Goal: Task Accomplishment & Management: Manage account settings

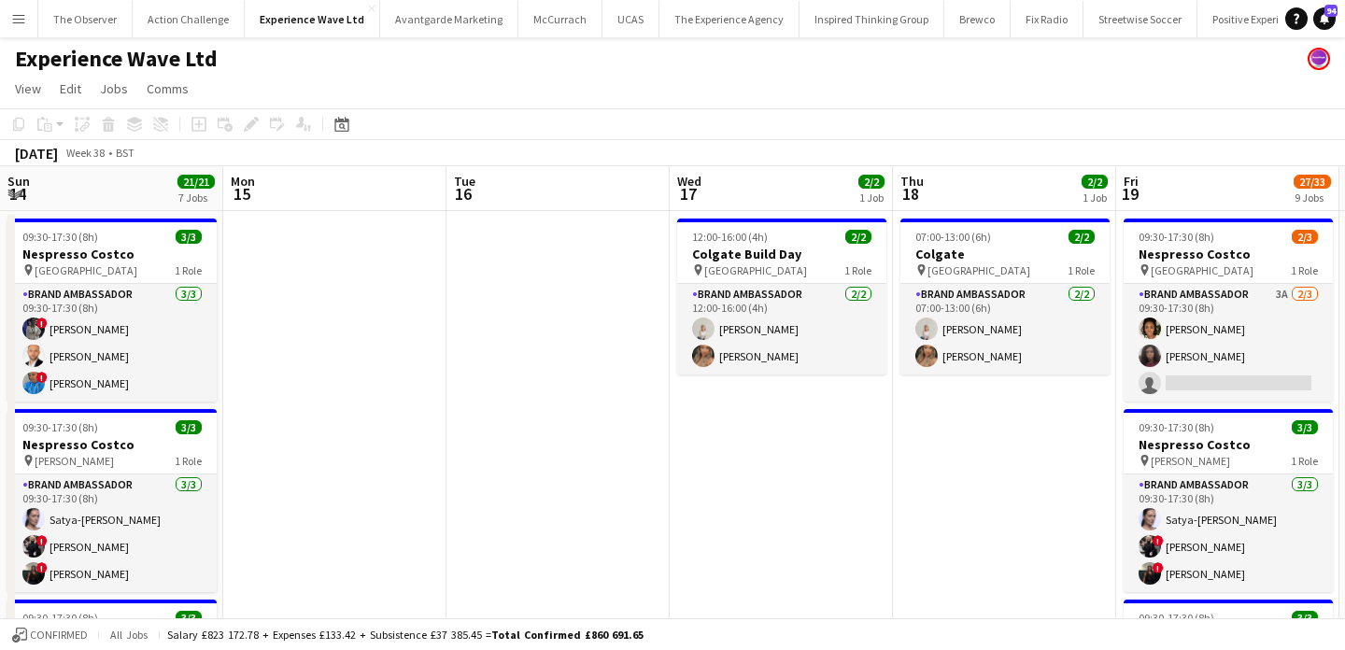
scroll to position [0, 829]
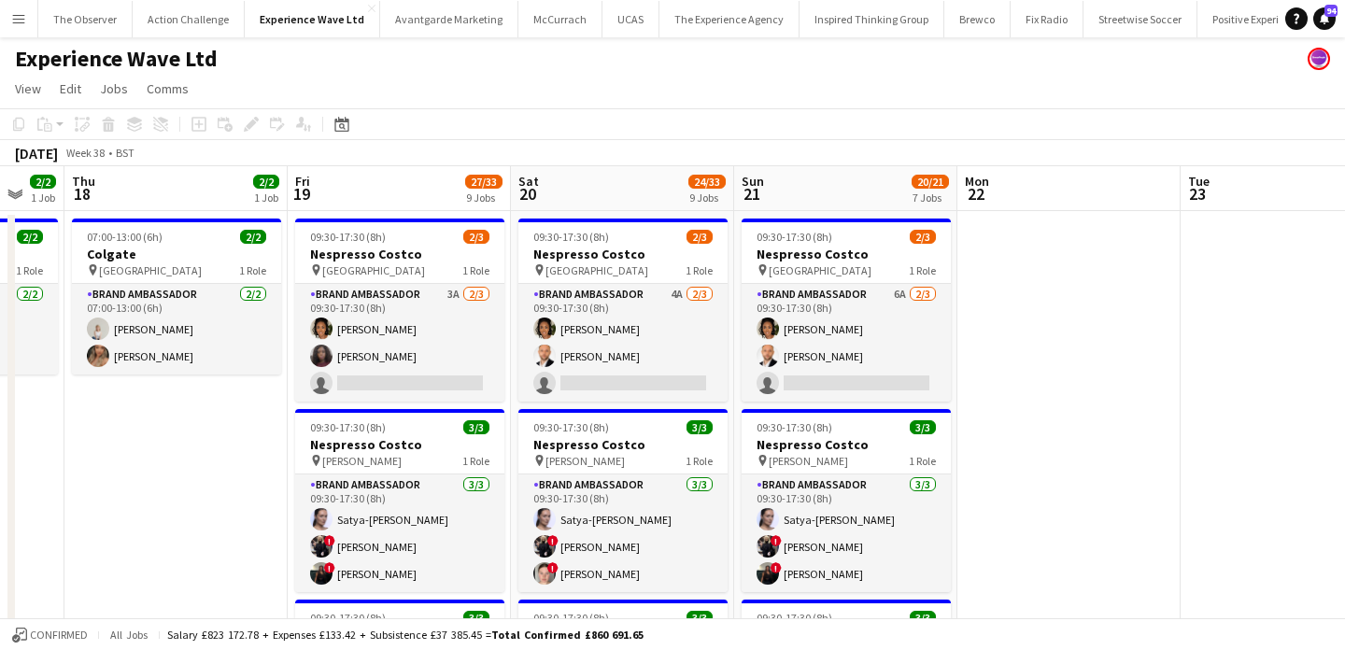
click at [14, 15] on app-icon "Menu" at bounding box center [18, 18] width 15 height 15
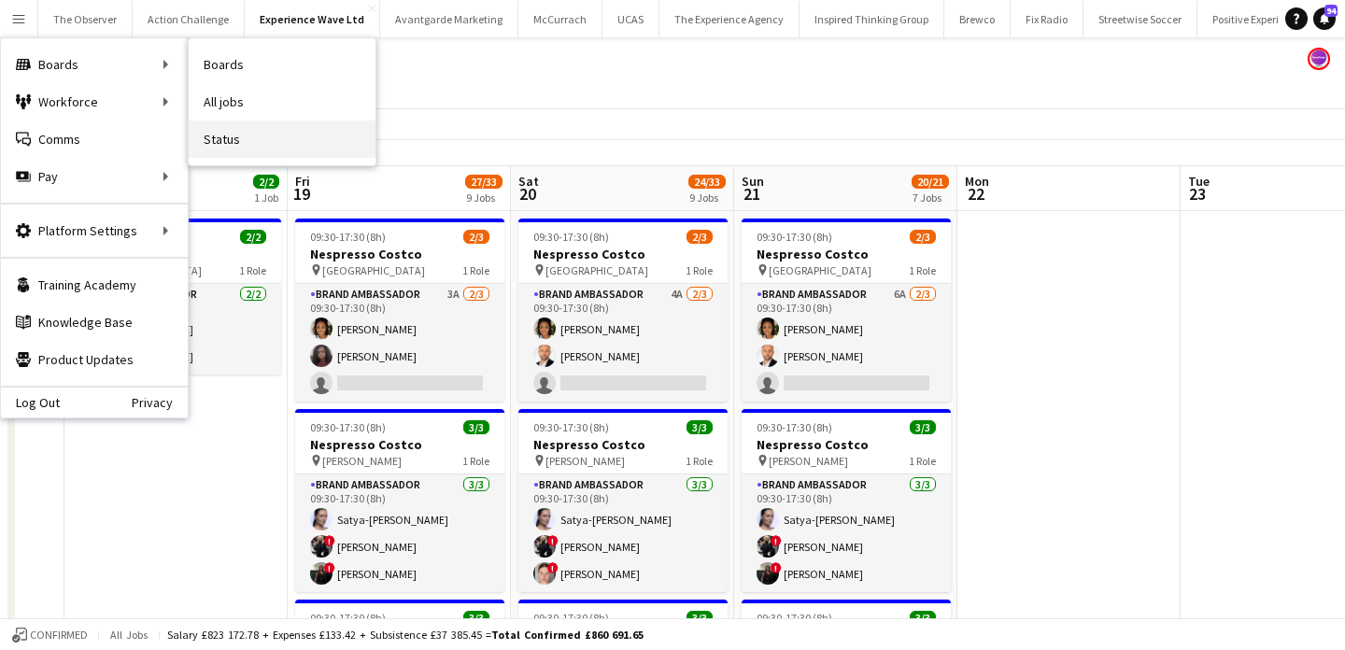
click at [267, 133] on link "Status" at bounding box center [282, 138] width 187 height 37
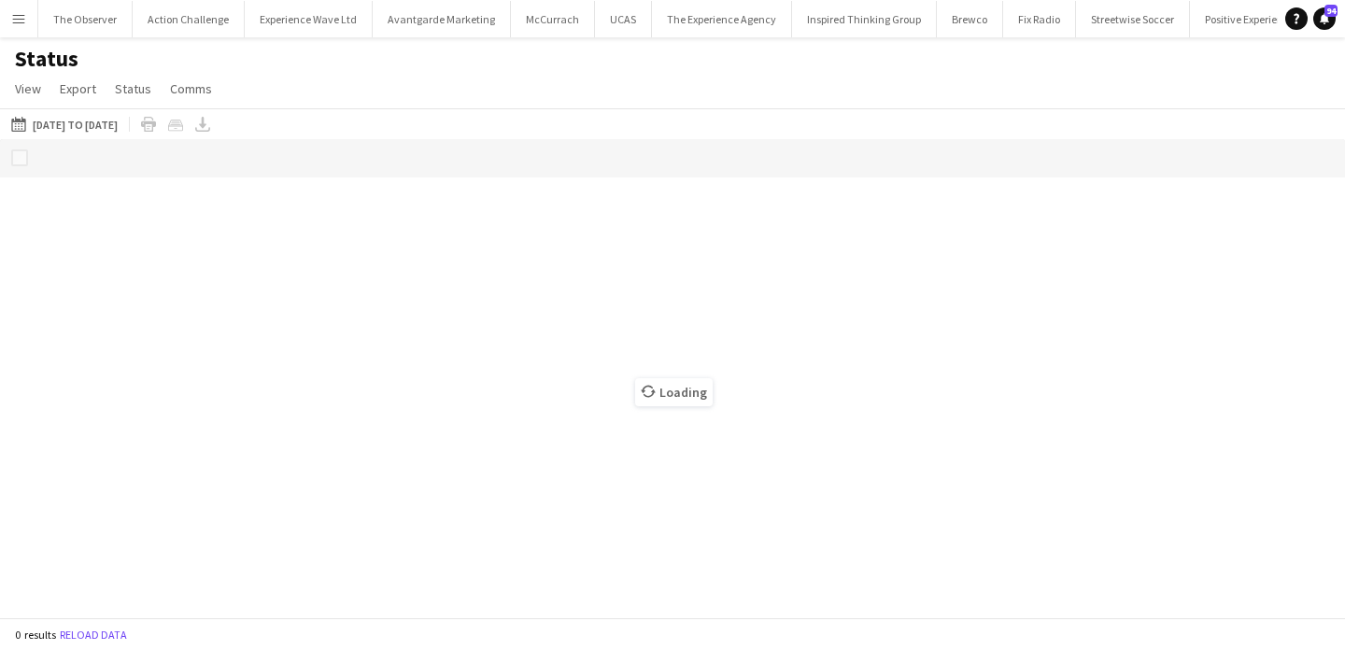
click at [11, 37] on main "Status View Views Default view New view Update view Delete view Edit name Custo…" at bounding box center [672, 331] width 1345 height 588
click at [33, 22] on button "Menu" at bounding box center [18, 18] width 37 height 37
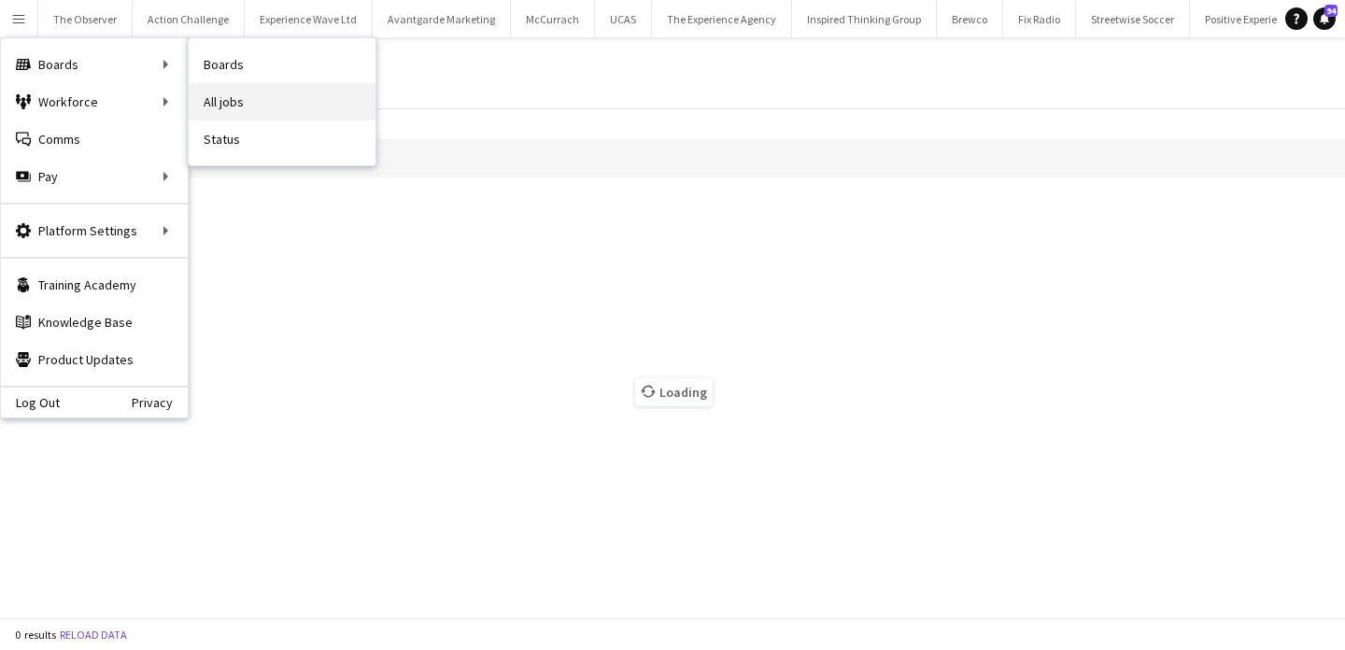
click at [230, 108] on link "All jobs" at bounding box center [282, 101] width 187 height 37
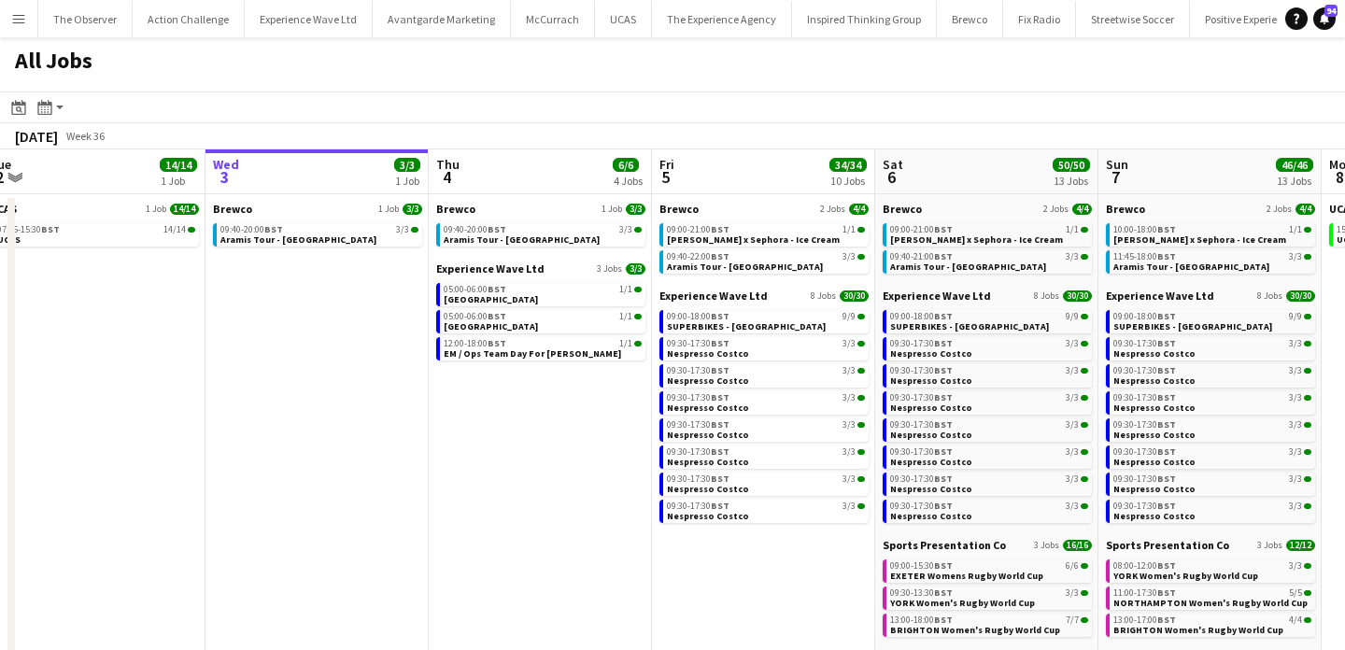
scroll to position [0, 468]
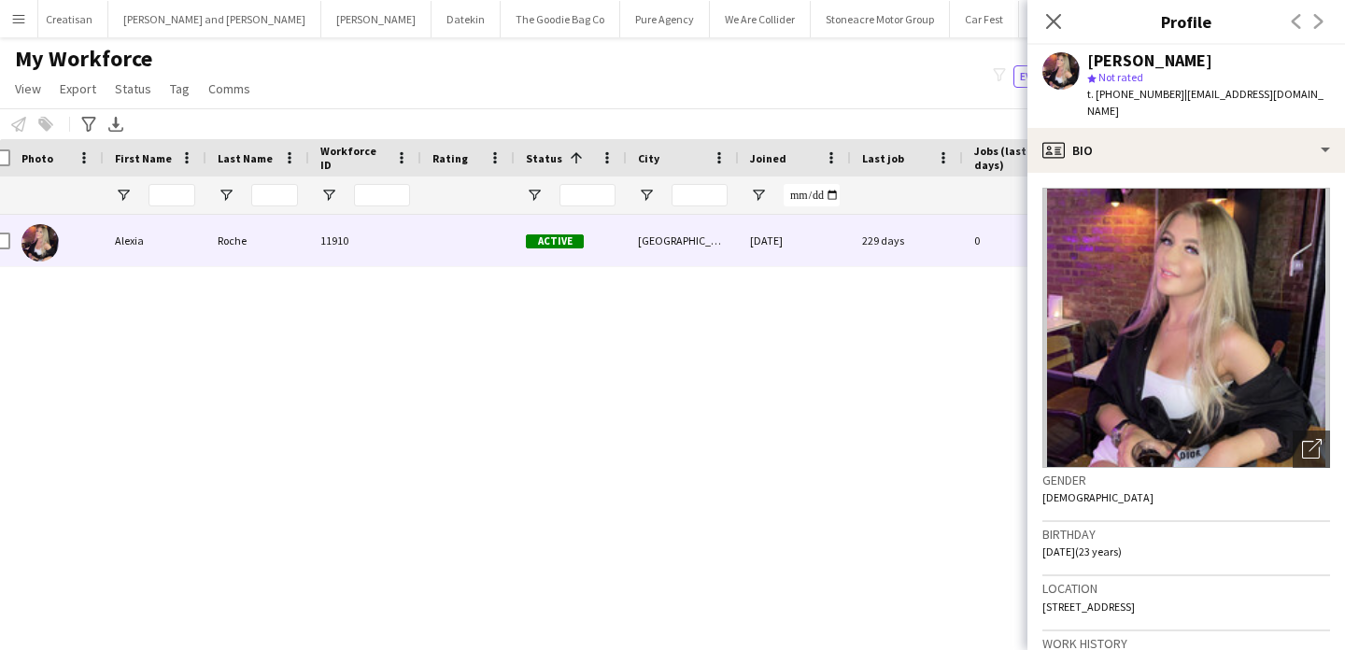
scroll to position [886, 0]
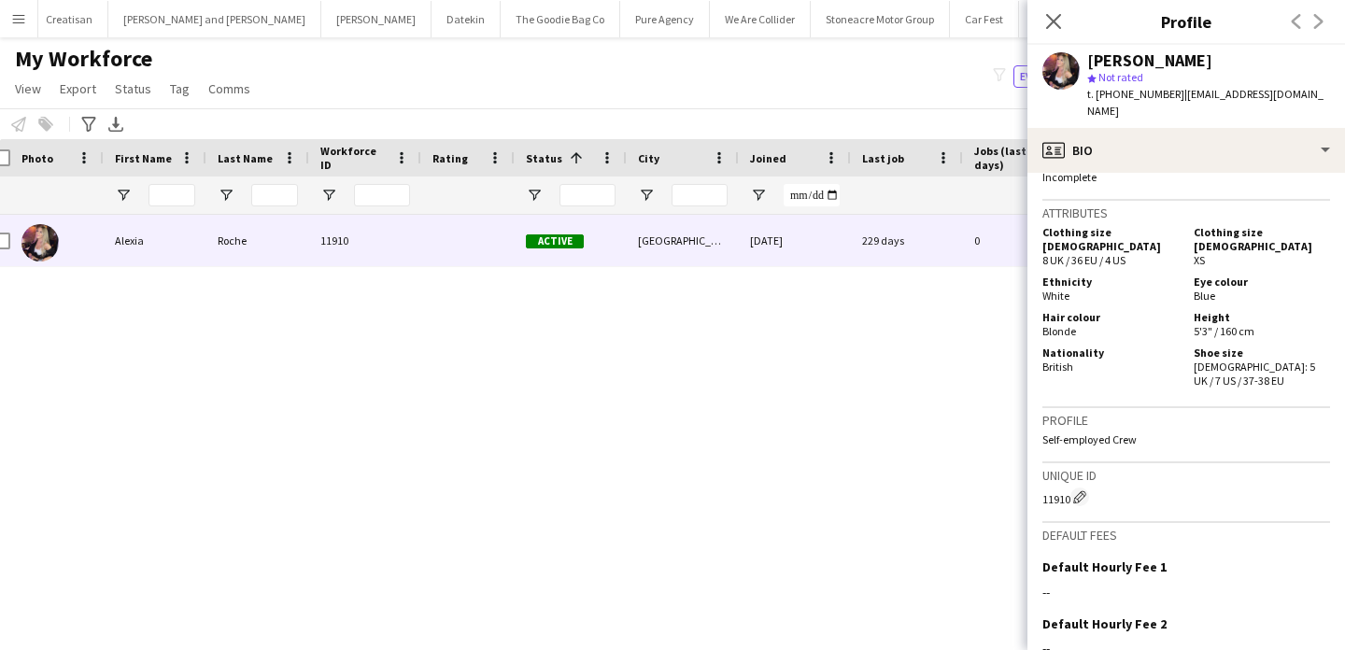
click at [21, 17] on app-icon "Menu" at bounding box center [18, 18] width 15 height 15
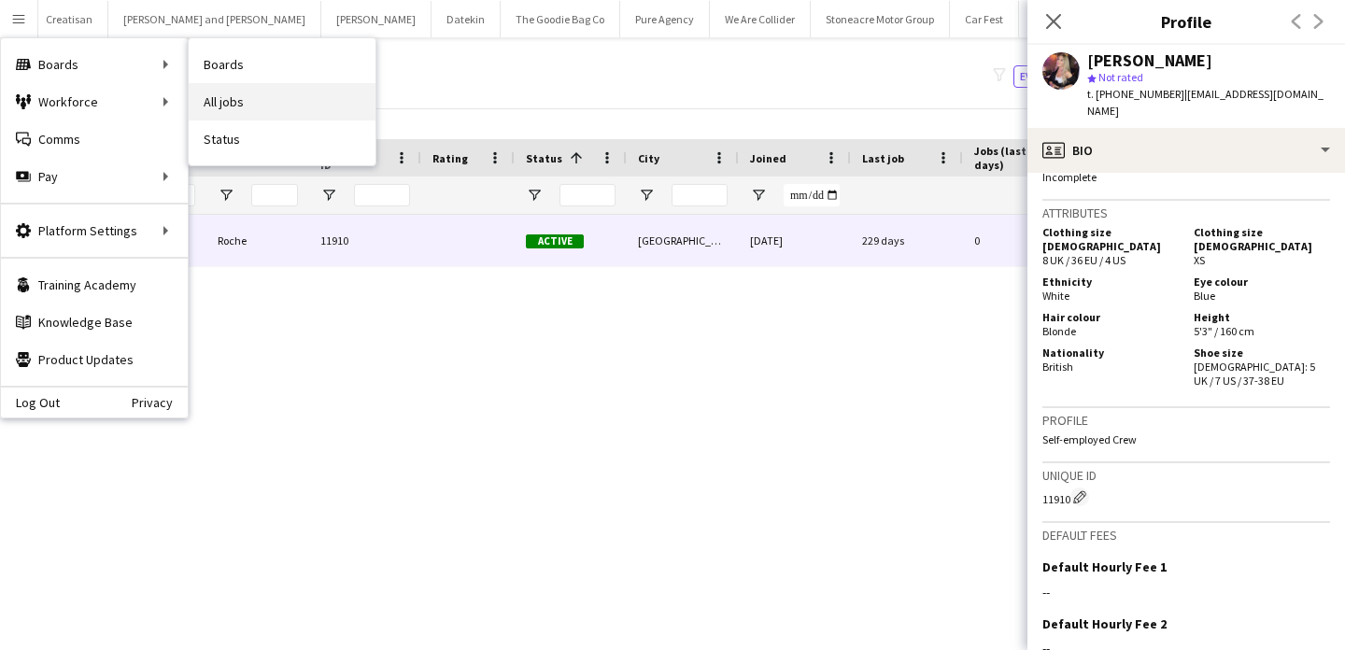
click at [234, 96] on link "All jobs" at bounding box center [282, 101] width 187 height 37
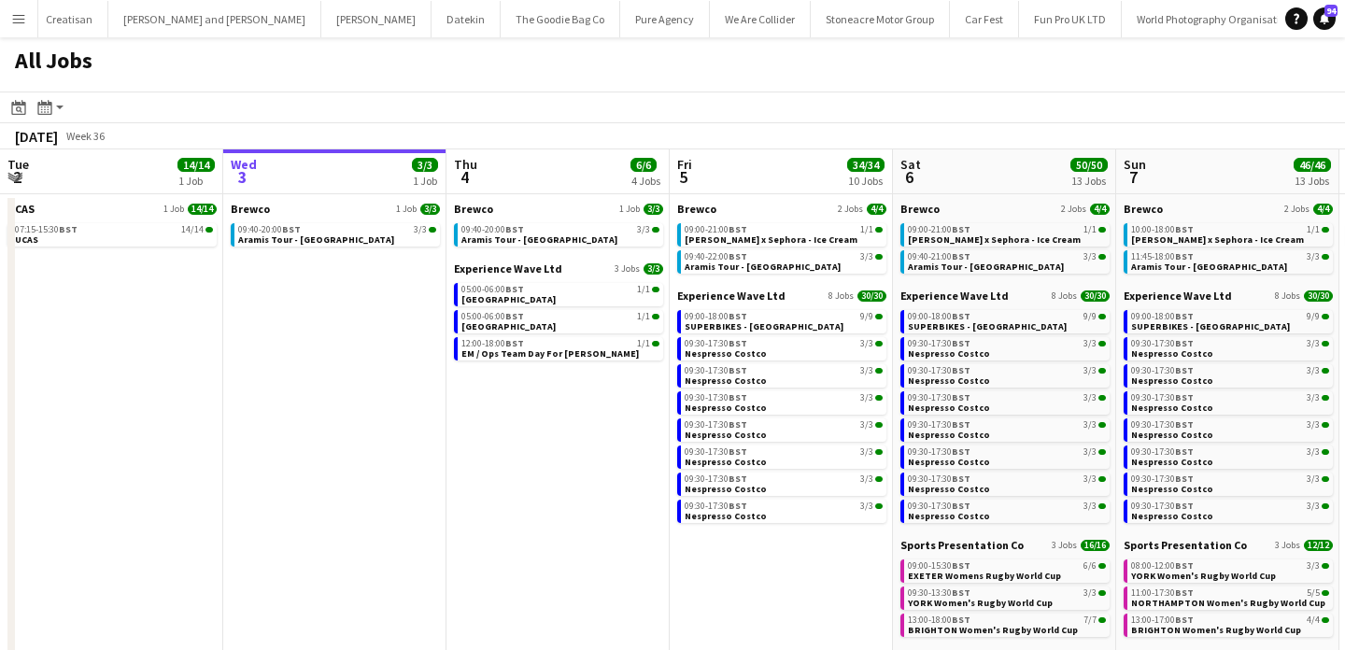
scroll to position [0, 418]
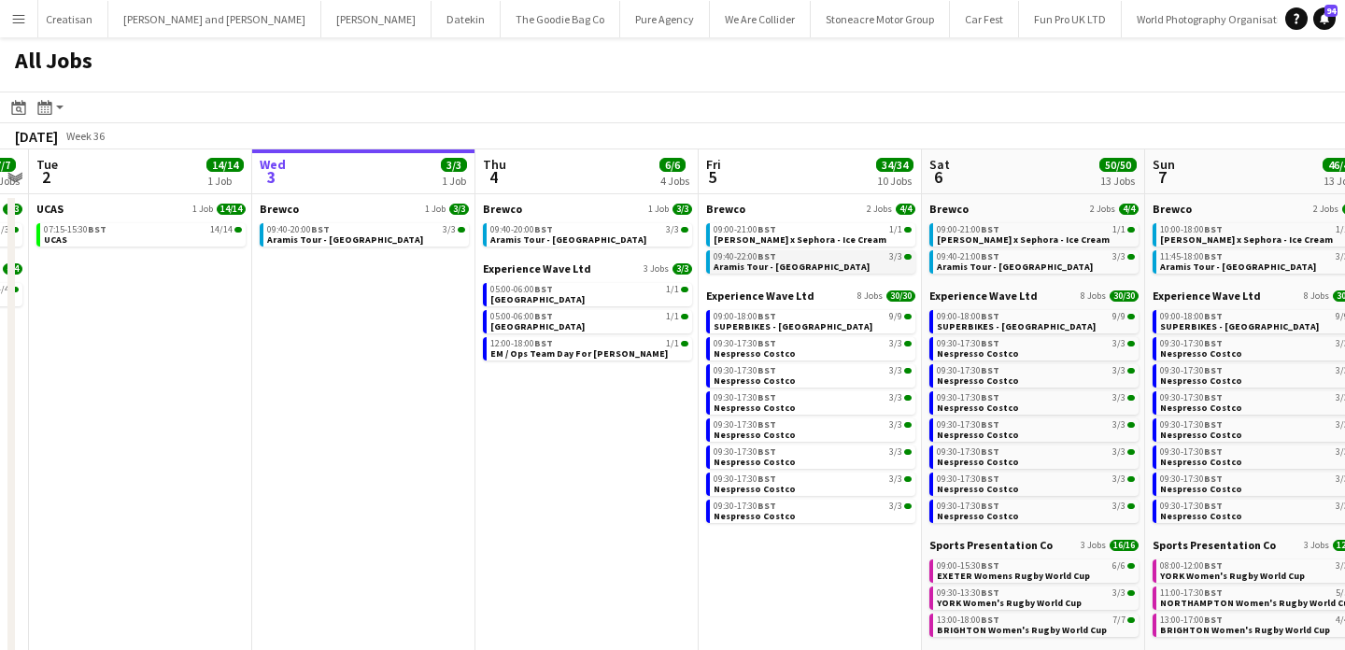
click at [847, 260] on div "09:40-22:00 BST 3/3" at bounding box center [813, 256] width 198 height 9
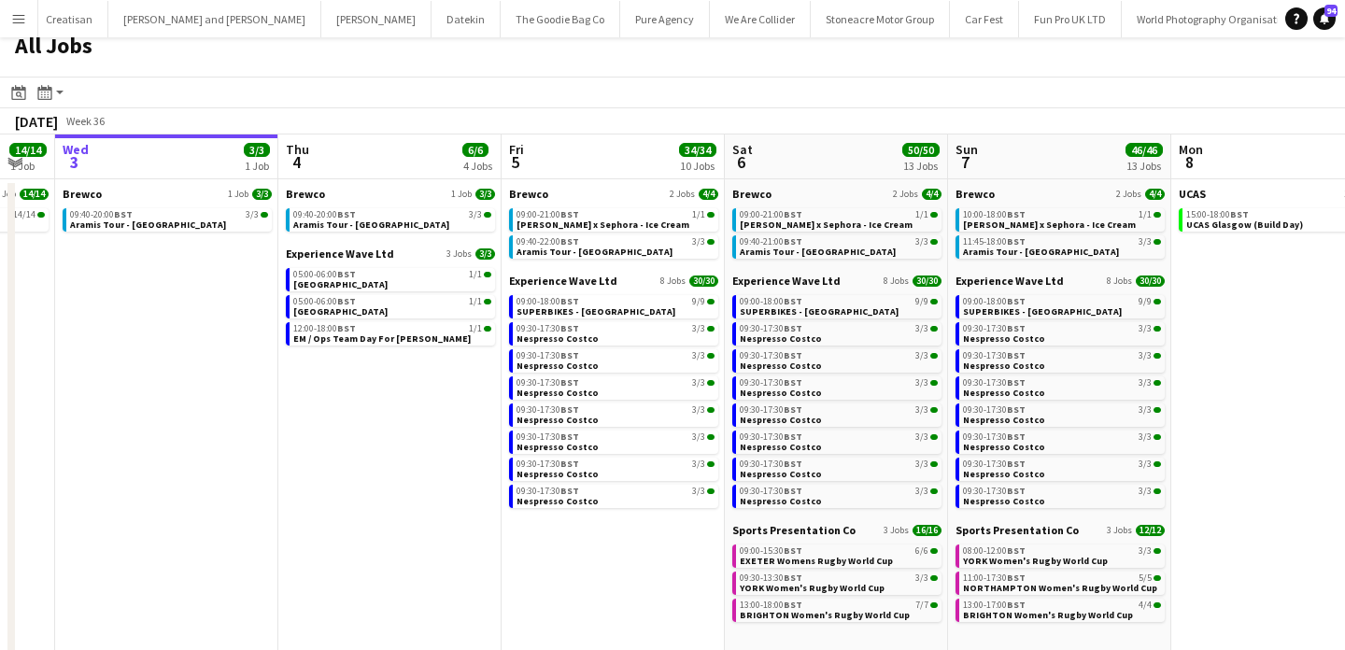
scroll to position [2, 0]
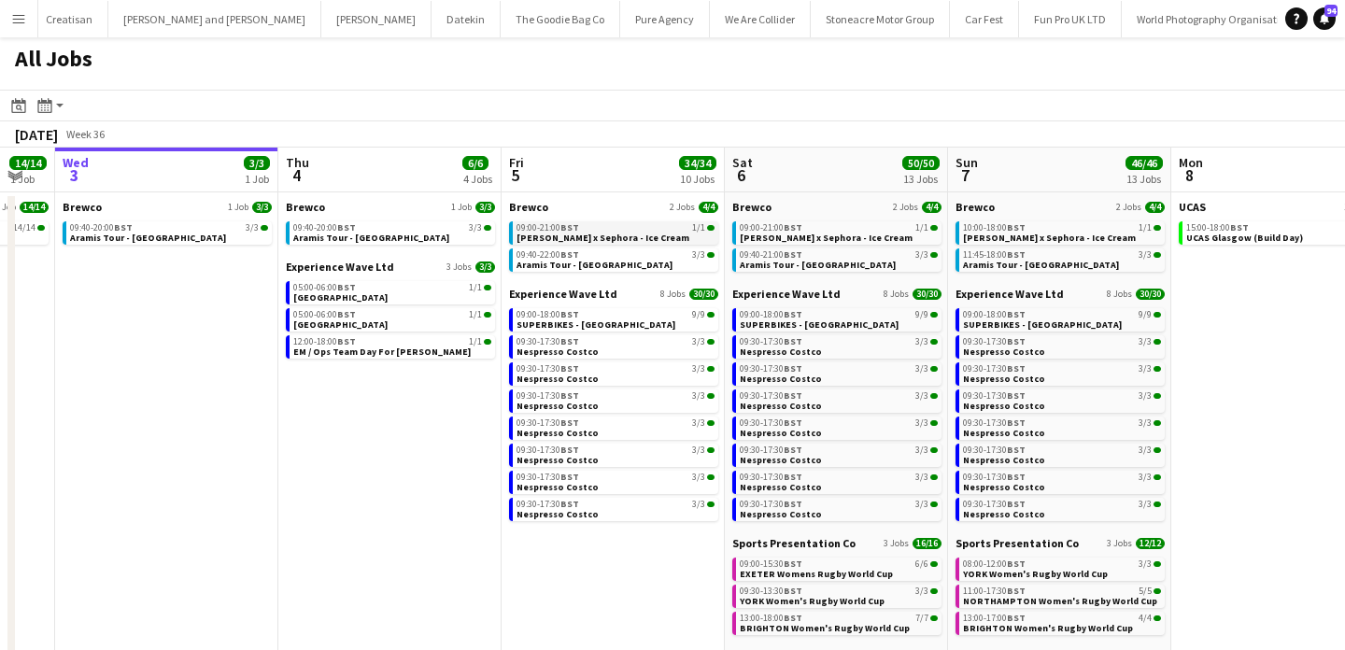
click at [603, 238] on span "Estée Lauder x Sephora - Ice Cream" at bounding box center [603, 238] width 173 height 12
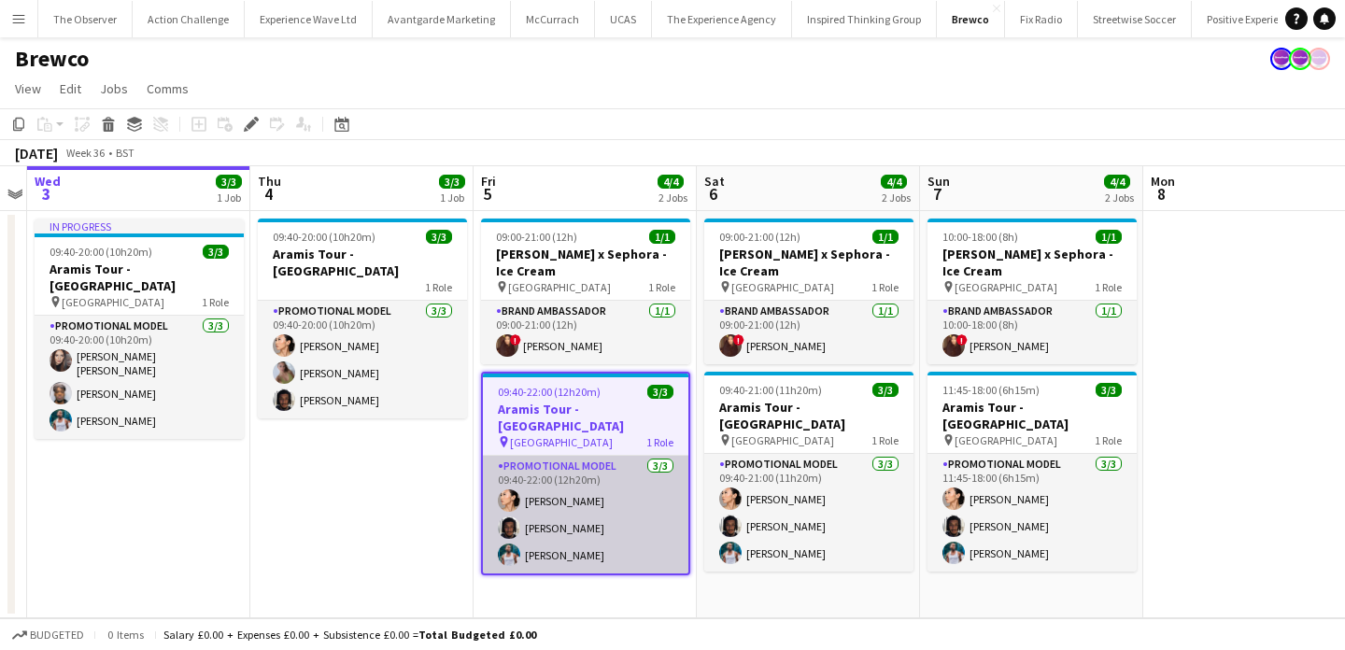
click at [656, 488] on app-card-role "Promotional Model 3/3 09:40-22:00 (12h20m) Man Ying Cheng Tyler Smith Reginald …" at bounding box center [585, 515] width 205 height 118
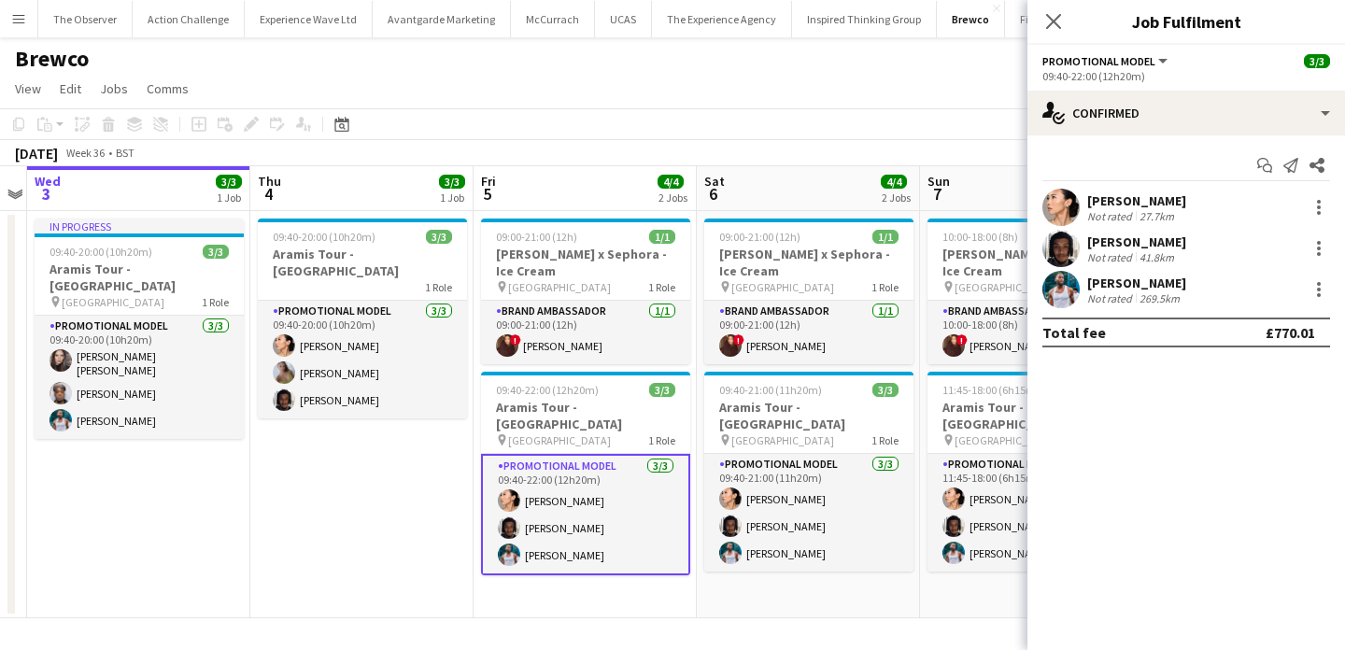
click at [1065, 191] on app-user-avatar at bounding box center [1060, 207] width 37 height 37
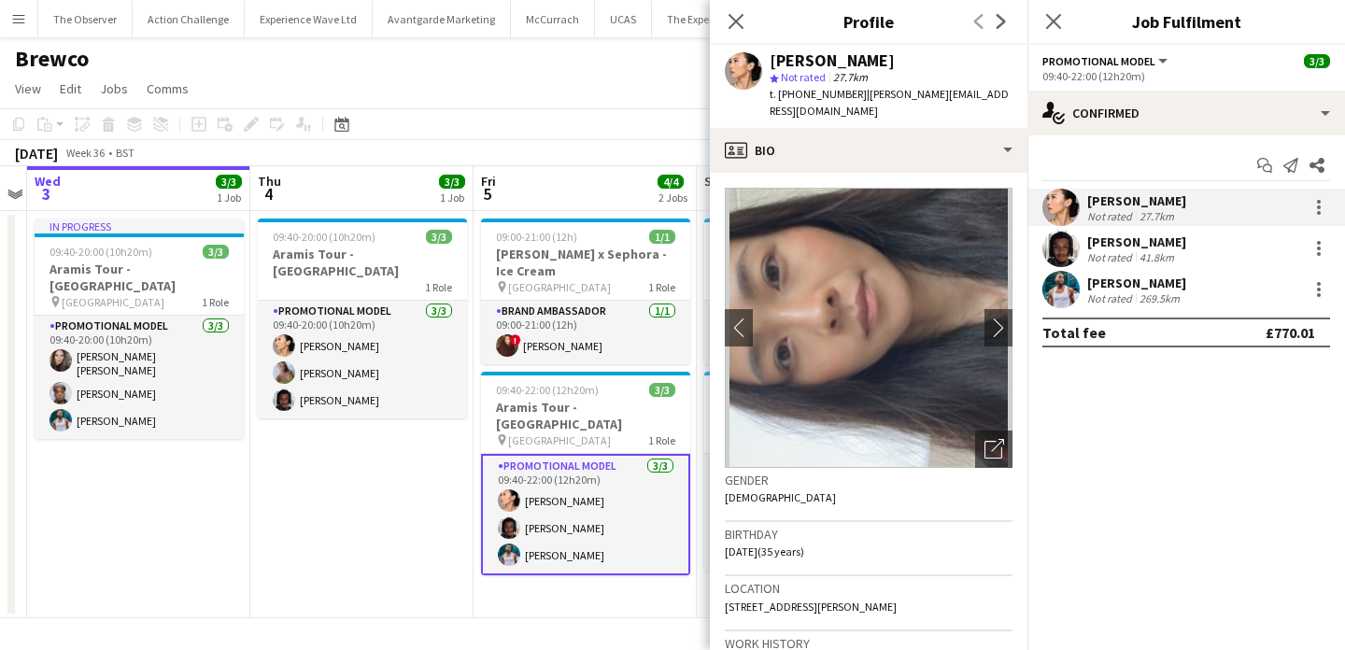
click at [825, 91] on span "t. +447988622939" at bounding box center [818, 94] width 97 height 14
drag, startPoint x: 825, startPoint y: 91, endPoint x: 779, endPoint y: 93, distance: 45.9
click at [779, 93] on span "t. +447988622939" at bounding box center [818, 94] width 97 height 14
copy span "+447988622939"
click at [1112, 244] on div "Tyler Smith" at bounding box center [1136, 242] width 99 height 17
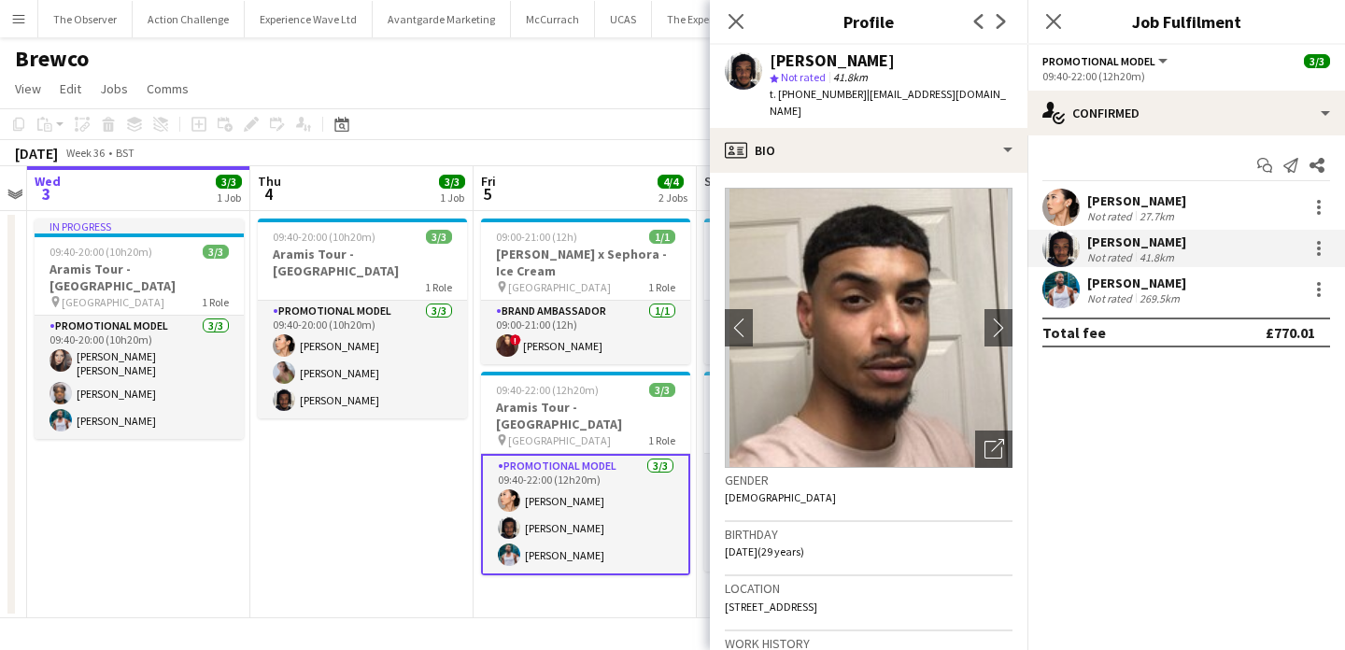
click at [807, 98] on span "t. +4407733347730" at bounding box center [818, 94] width 97 height 14
drag, startPoint x: 807, startPoint y: 97, endPoint x: 780, endPoint y: 97, distance: 27.1
click at [780, 97] on span "t. +4407733347730" at bounding box center [818, 94] width 97 height 14
copy span "+4407733347730"
click at [1073, 295] on app-user-avatar at bounding box center [1060, 289] width 37 height 37
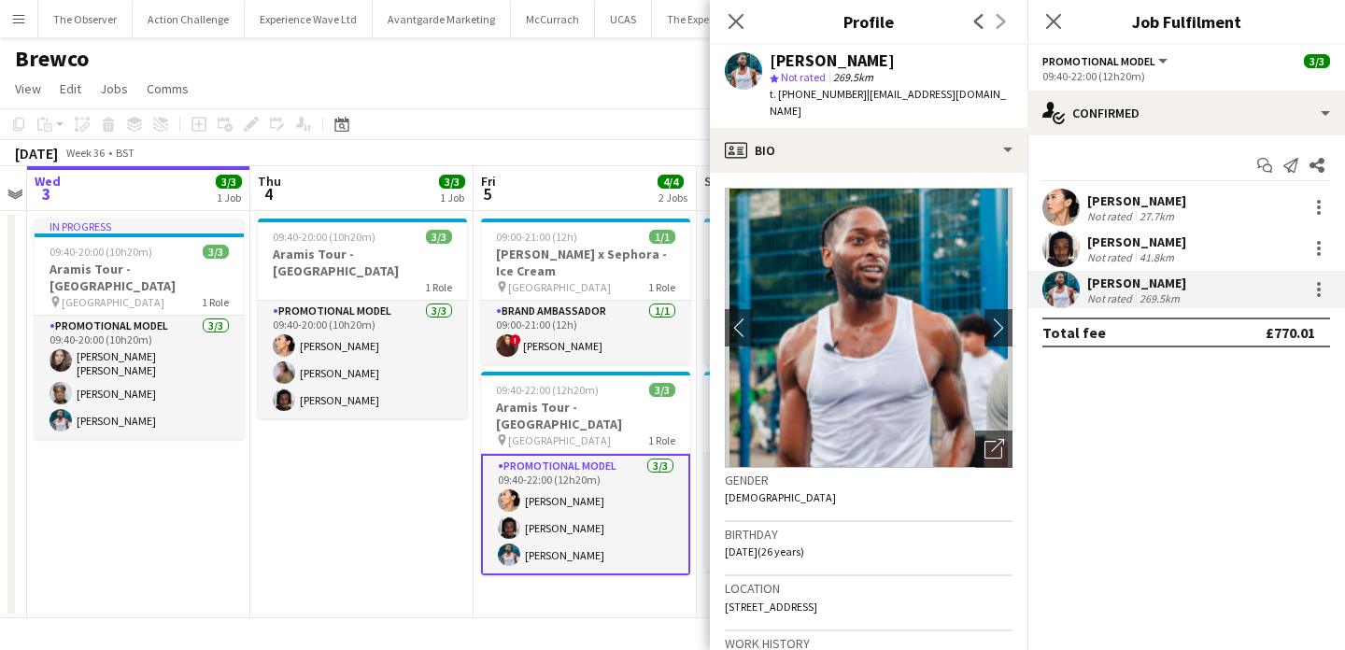
click at [799, 97] on span "t. +4407586259818" at bounding box center [818, 94] width 97 height 14
drag, startPoint x: 799, startPoint y: 97, endPoint x: 777, endPoint y: 97, distance: 21.5
click at [777, 97] on span "t. +4407586259818" at bounding box center [818, 94] width 97 height 14
copy span "+4407586259818"
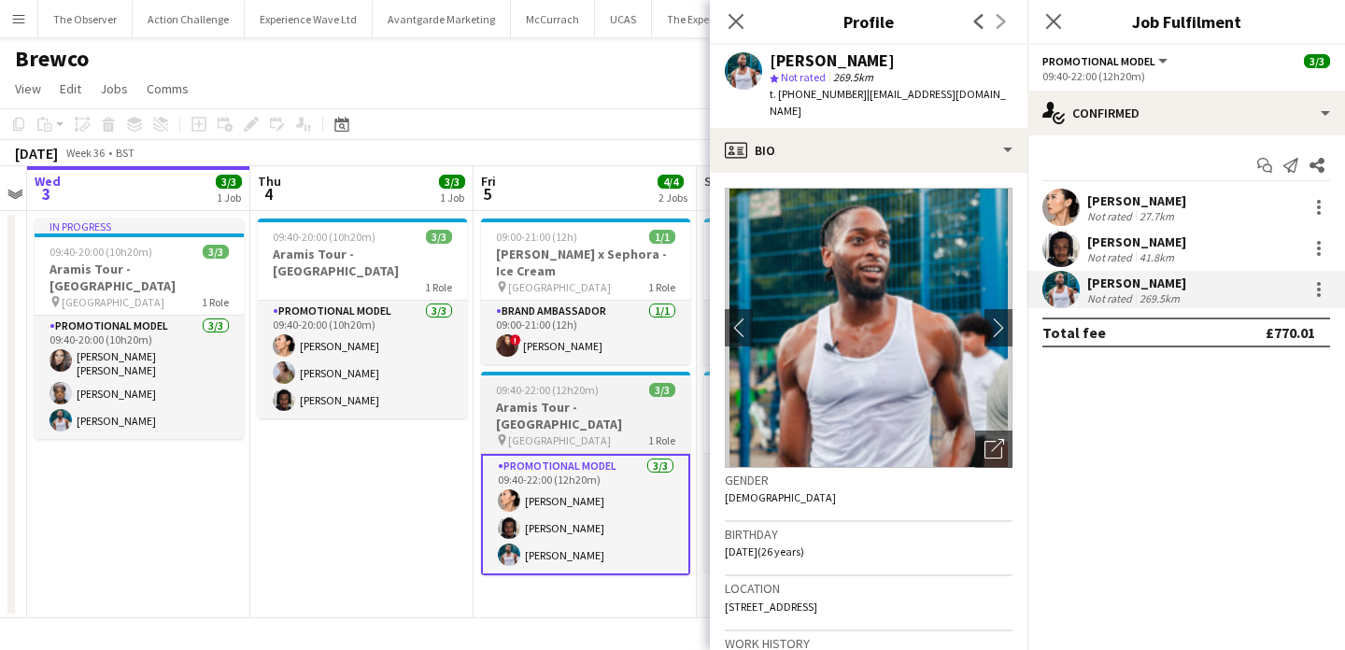
click at [626, 389] on div "09:40-22:00 (12h20m) 3/3" at bounding box center [585, 390] width 209 height 14
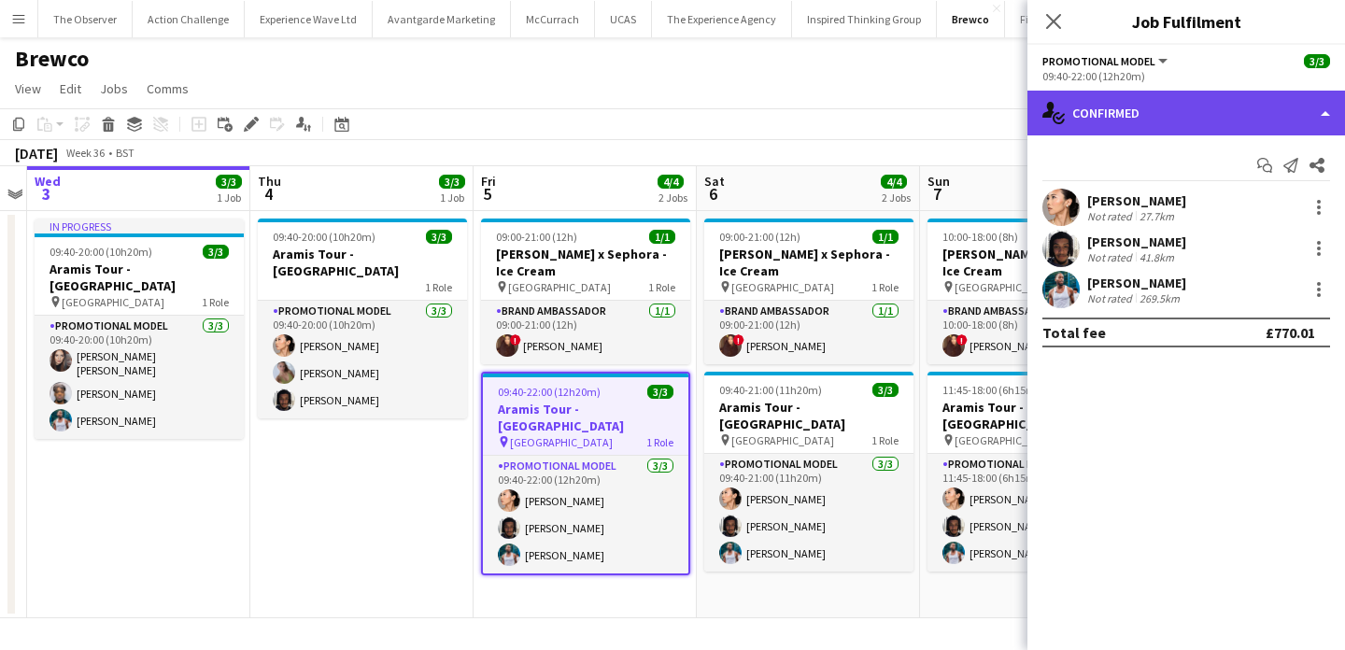
click at [1131, 112] on div "single-neutral-actions-check-2 Confirmed" at bounding box center [1186, 113] width 318 height 45
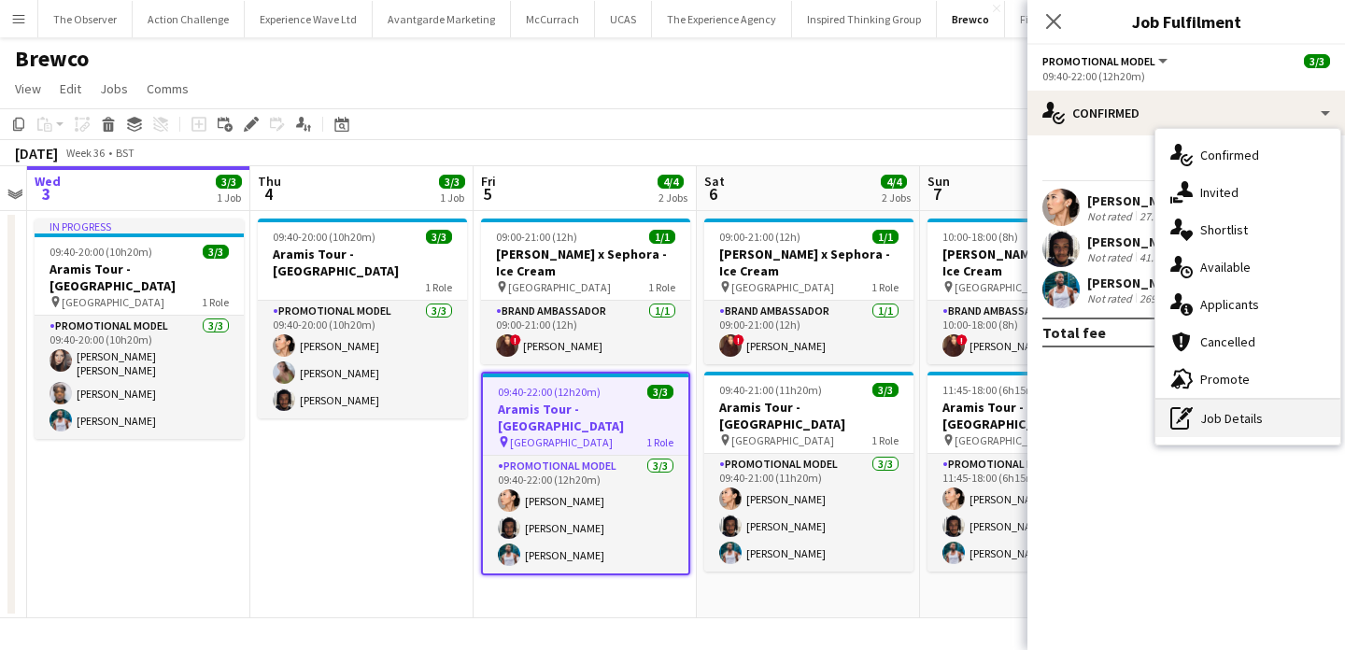
click at [1209, 412] on div "pen-write Job Details" at bounding box center [1247, 418] width 185 height 37
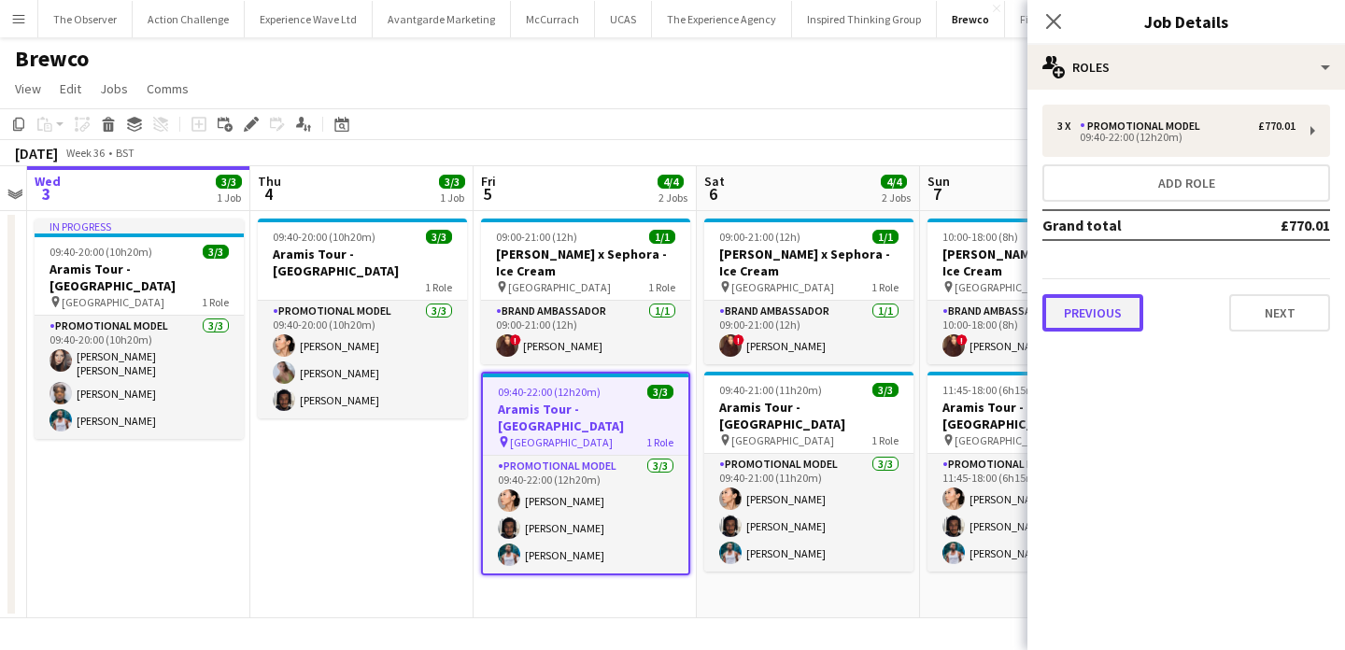
click at [1114, 319] on button "Previous" at bounding box center [1092, 312] width 101 height 37
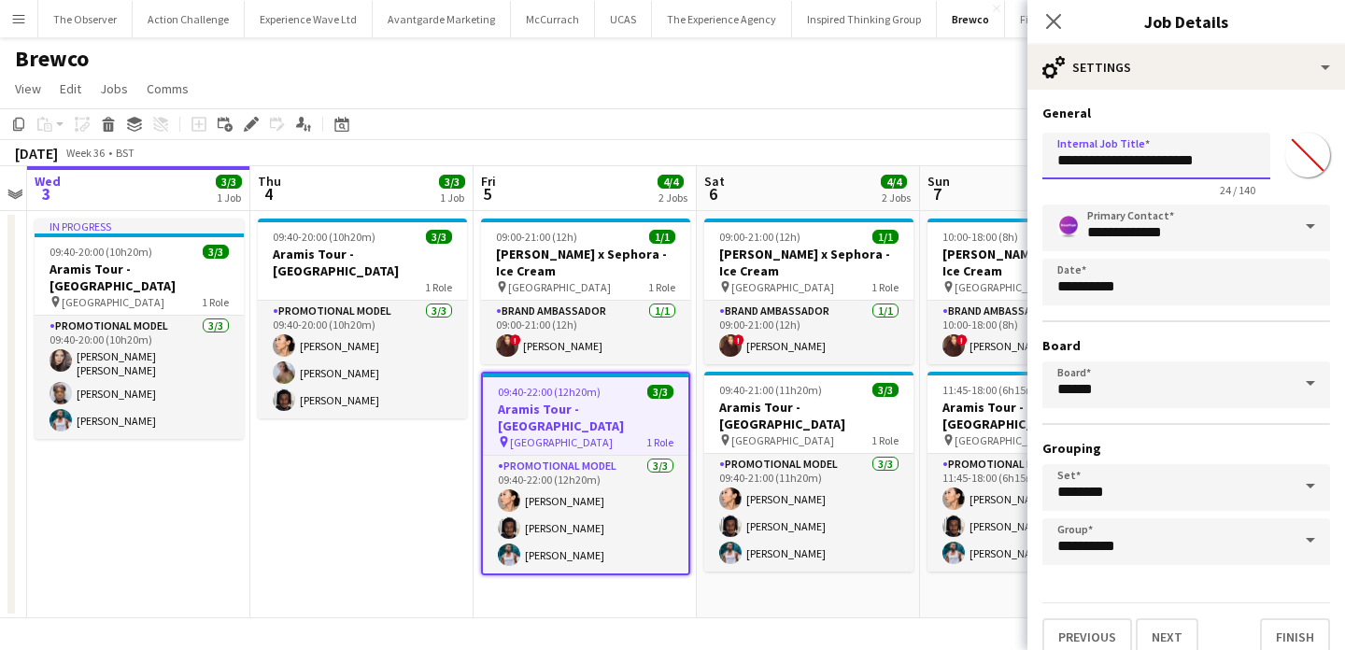
click at [1131, 167] on input "**********" at bounding box center [1156, 156] width 228 height 47
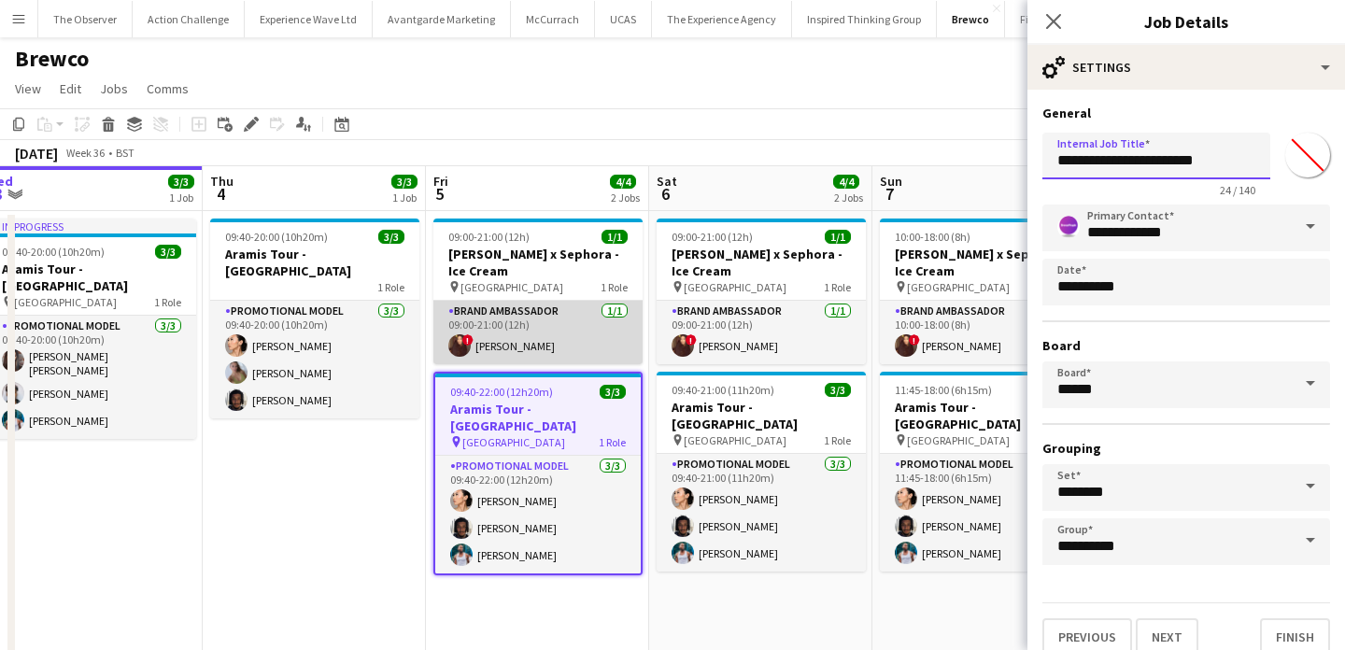
scroll to position [0, 744]
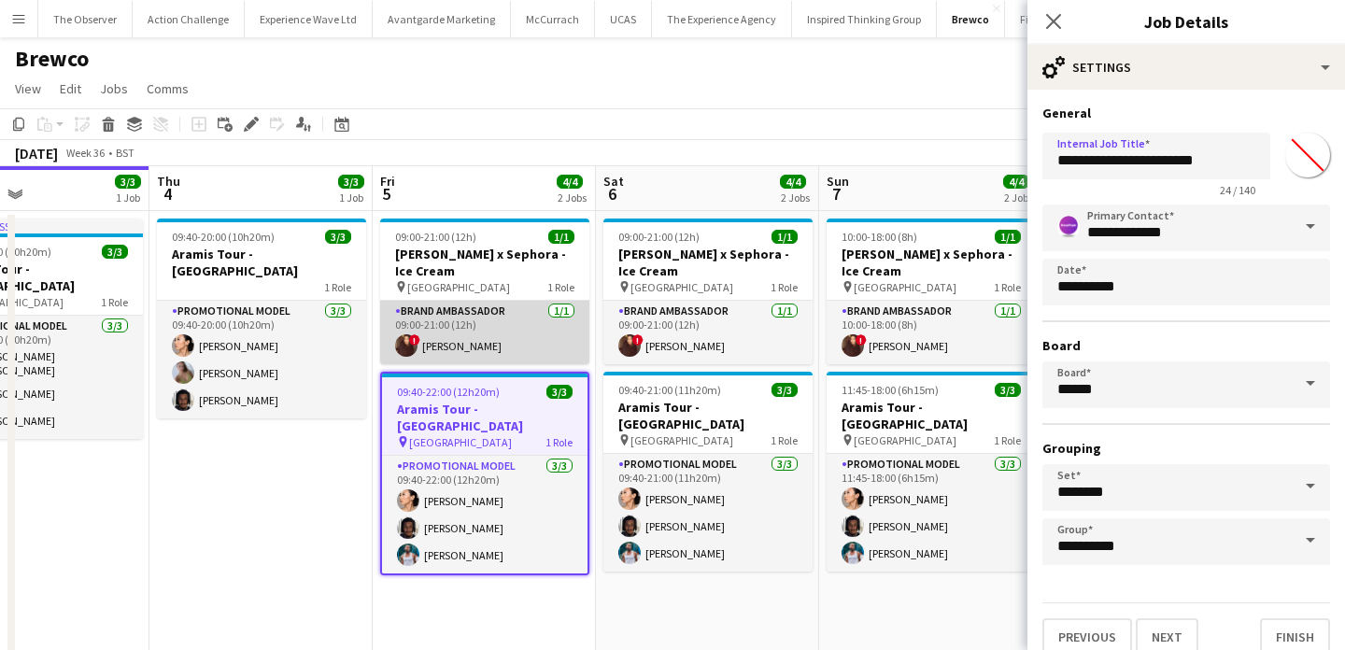
click at [536, 331] on app-card-role "Brand Ambassador 1/1 09:00-21:00 (12h) ! Henna Patel" at bounding box center [484, 333] width 209 height 64
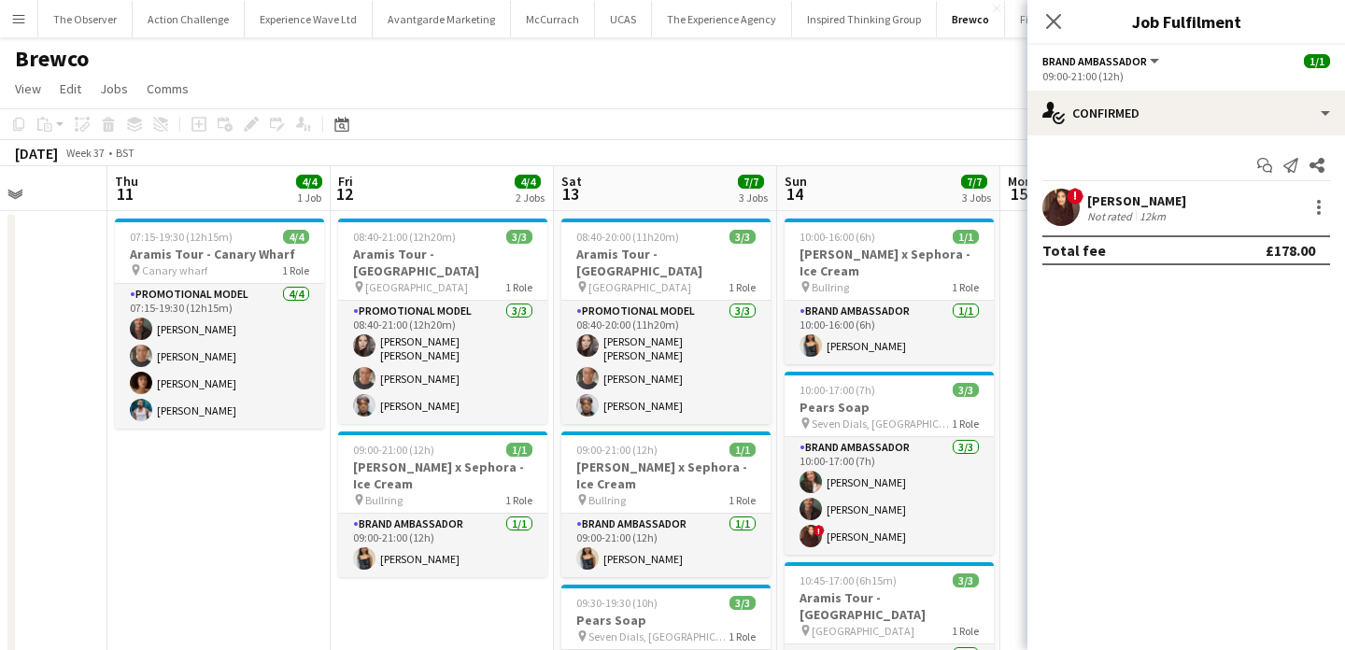
scroll to position [0, 529]
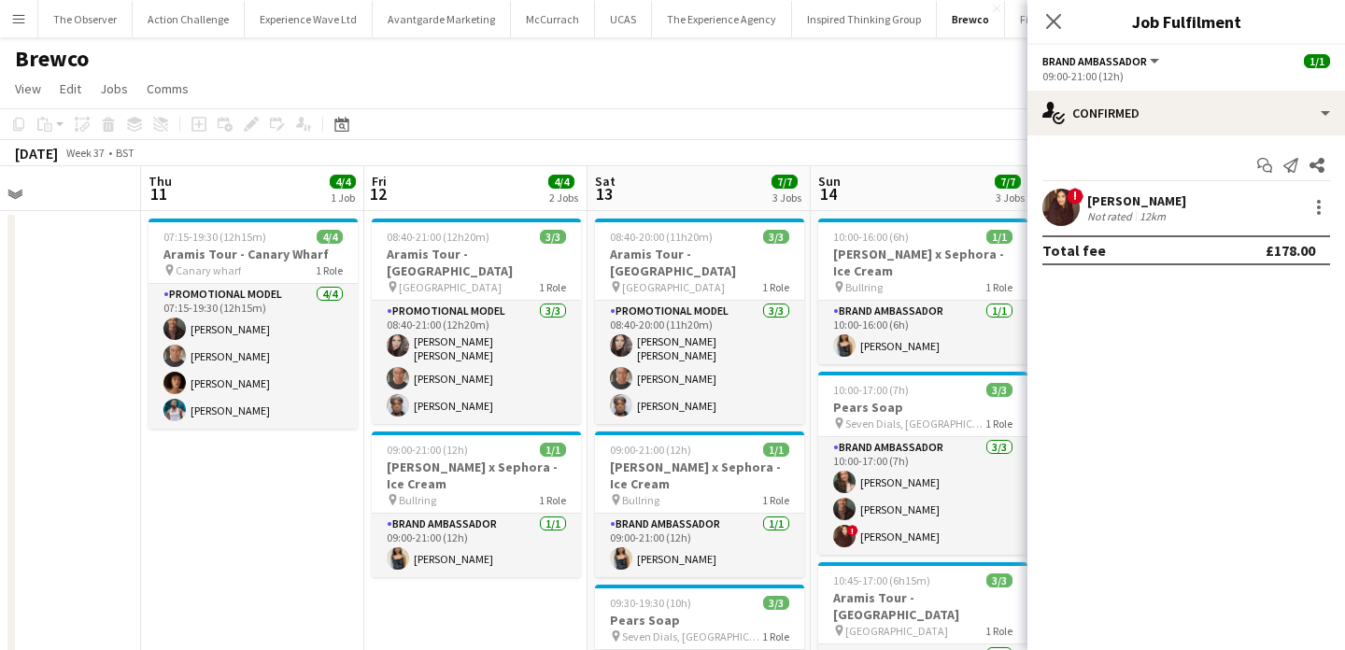
click at [27, 19] on button "Menu" at bounding box center [18, 18] width 37 height 37
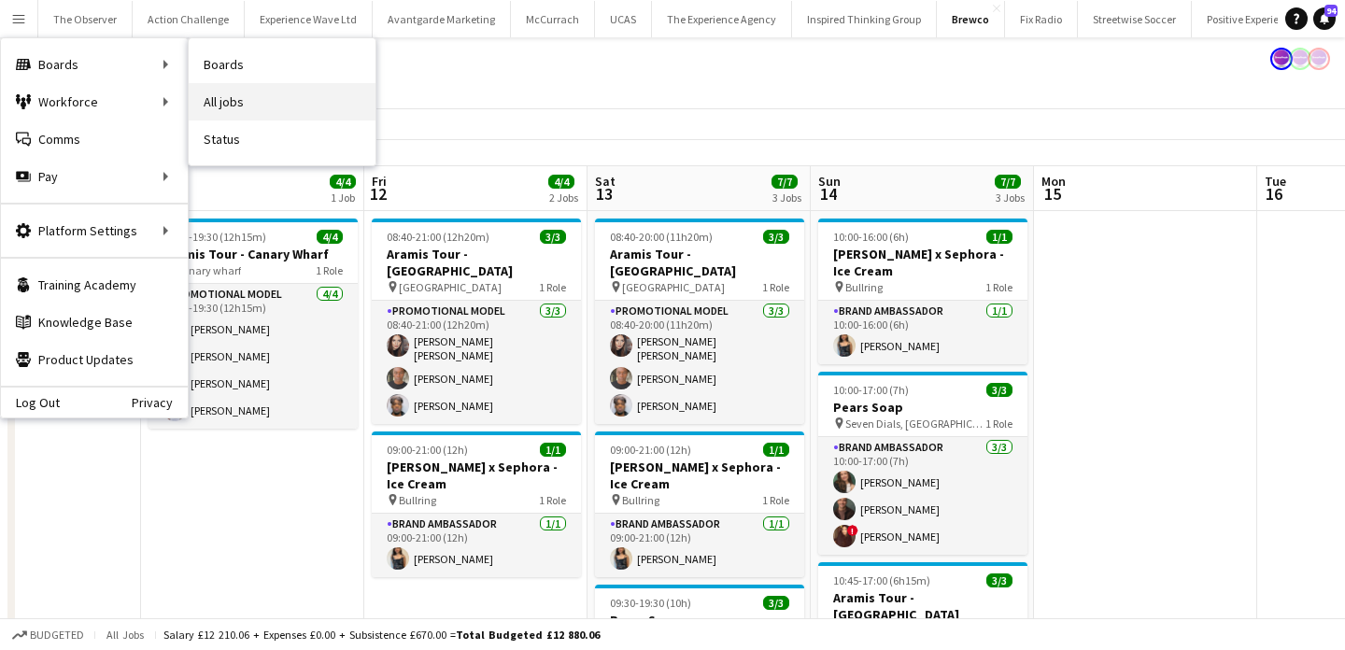
click at [219, 93] on link "All jobs" at bounding box center [282, 101] width 187 height 37
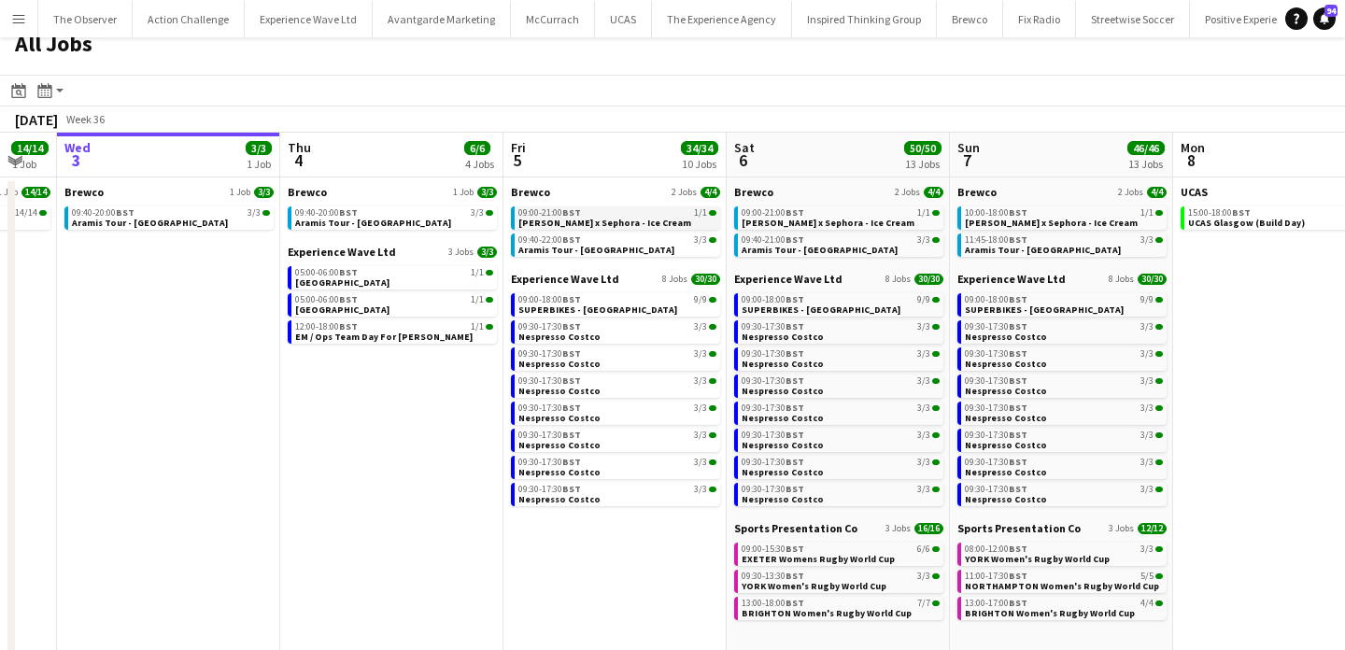
scroll to position [15, 0]
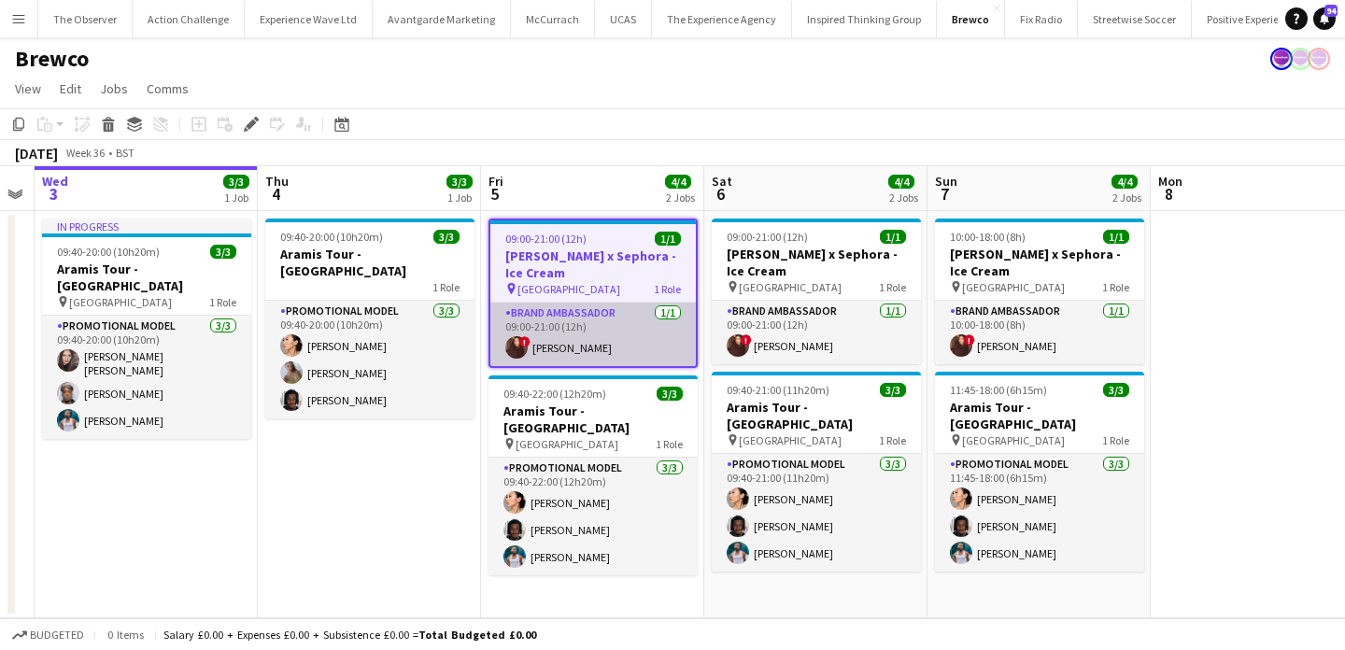
scroll to position [0, 615]
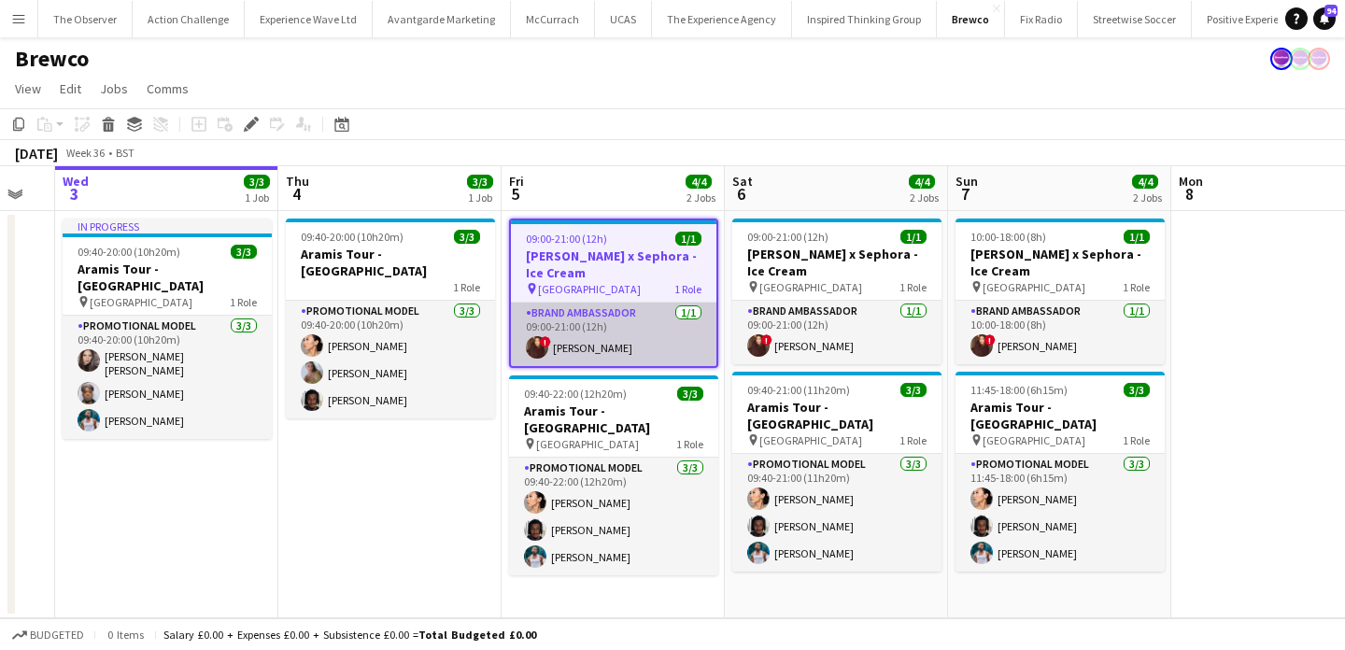
click at [599, 319] on app-card-role "Brand Ambassador [DATE] 09:00-21:00 (12h) ! [PERSON_NAME]" at bounding box center [613, 335] width 205 height 64
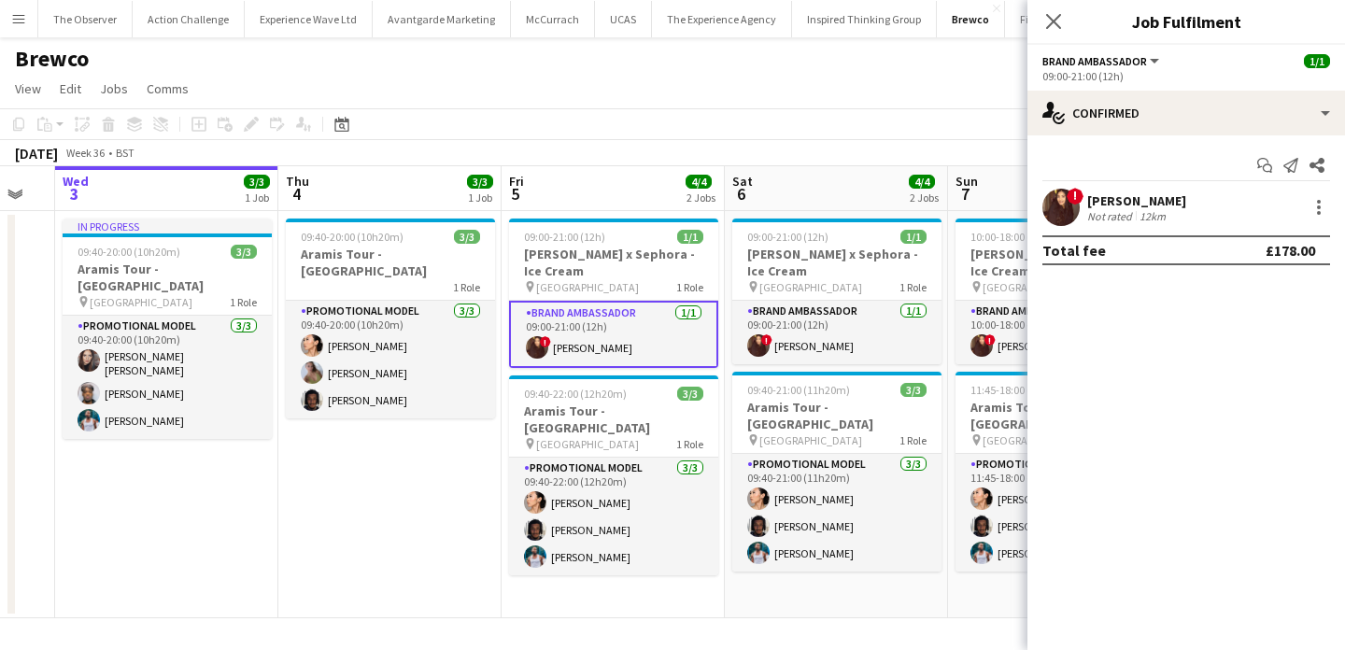
click at [599, 319] on app-card-role "Brand Ambassador [DATE] 09:00-21:00 (12h) ! [PERSON_NAME]" at bounding box center [613, 334] width 209 height 67
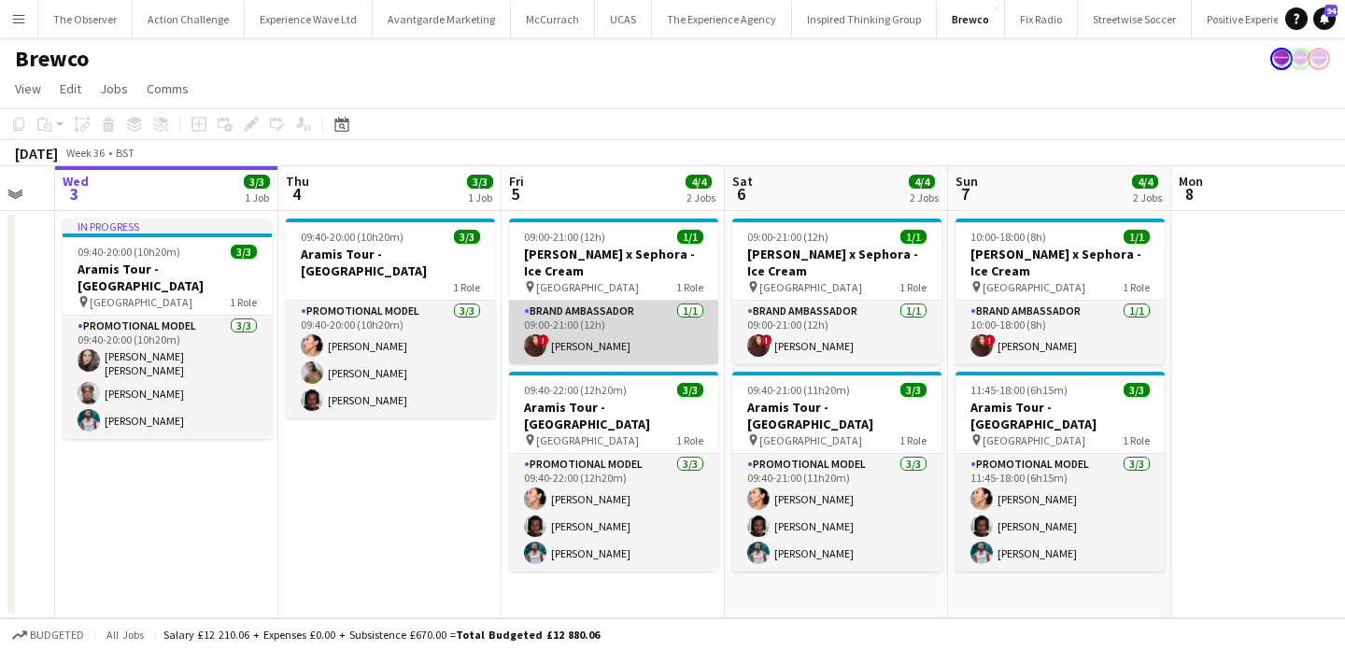
click at [608, 318] on app-card-role "Brand Ambassador [DATE] 09:00-21:00 (12h) ! [PERSON_NAME]" at bounding box center [613, 333] width 209 height 64
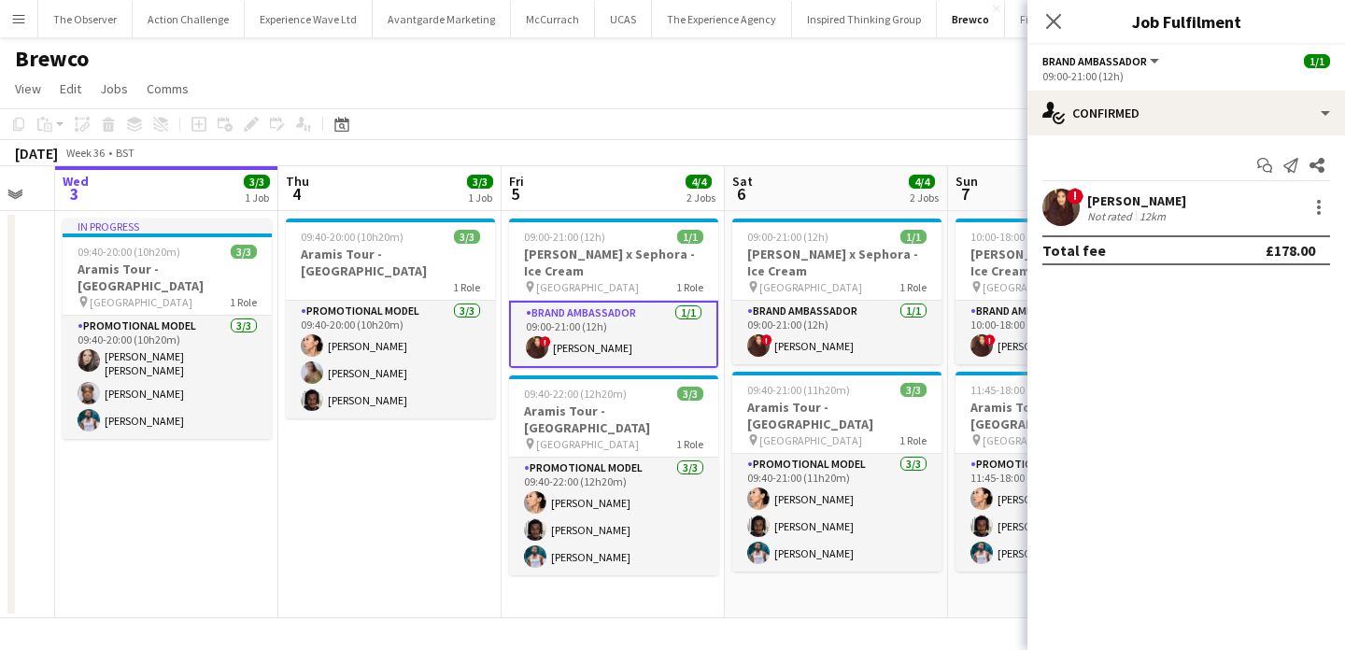
click at [1071, 205] on app-user-avatar at bounding box center [1060, 207] width 37 height 37
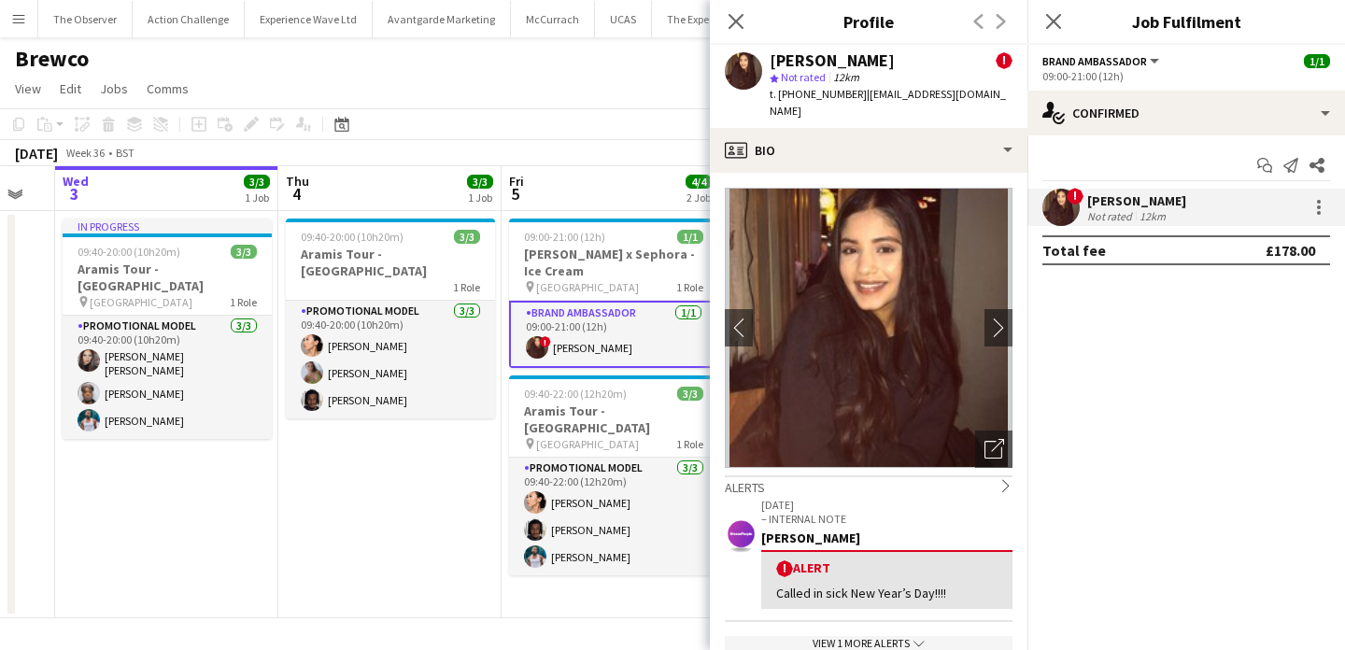
click at [800, 92] on span "t. [PHONE_NUMBER]" at bounding box center [818, 94] width 97 height 14
drag, startPoint x: 800, startPoint y: 92, endPoint x: 777, endPoint y: 92, distance: 22.4
click at [777, 92] on span "t. +447496802784" at bounding box center [818, 94] width 97 height 14
copy span "+447496802784"
click at [582, 157] on div "September 2025 Week 36 • BST" at bounding box center [672, 153] width 1345 height 26
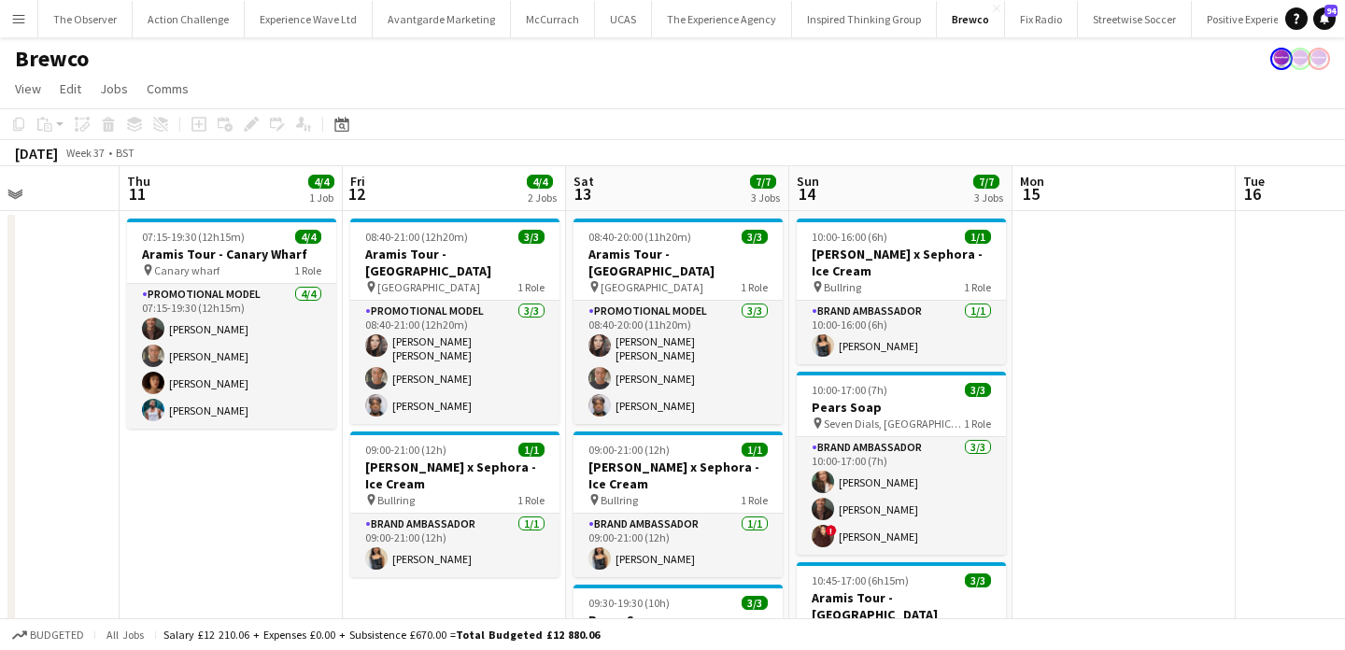
scroll to position [0, 540]
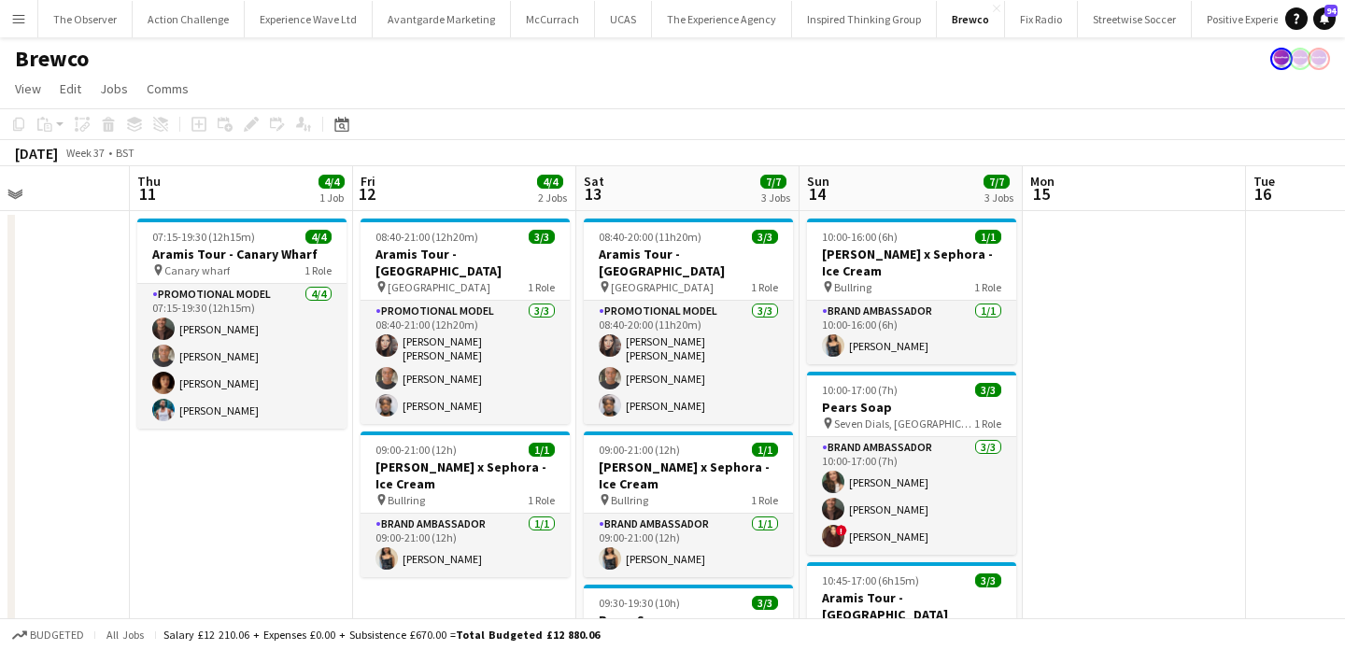
click at [13, 14] on app-icon "Menu" at bounding box center [18, 18] width 15 height 15
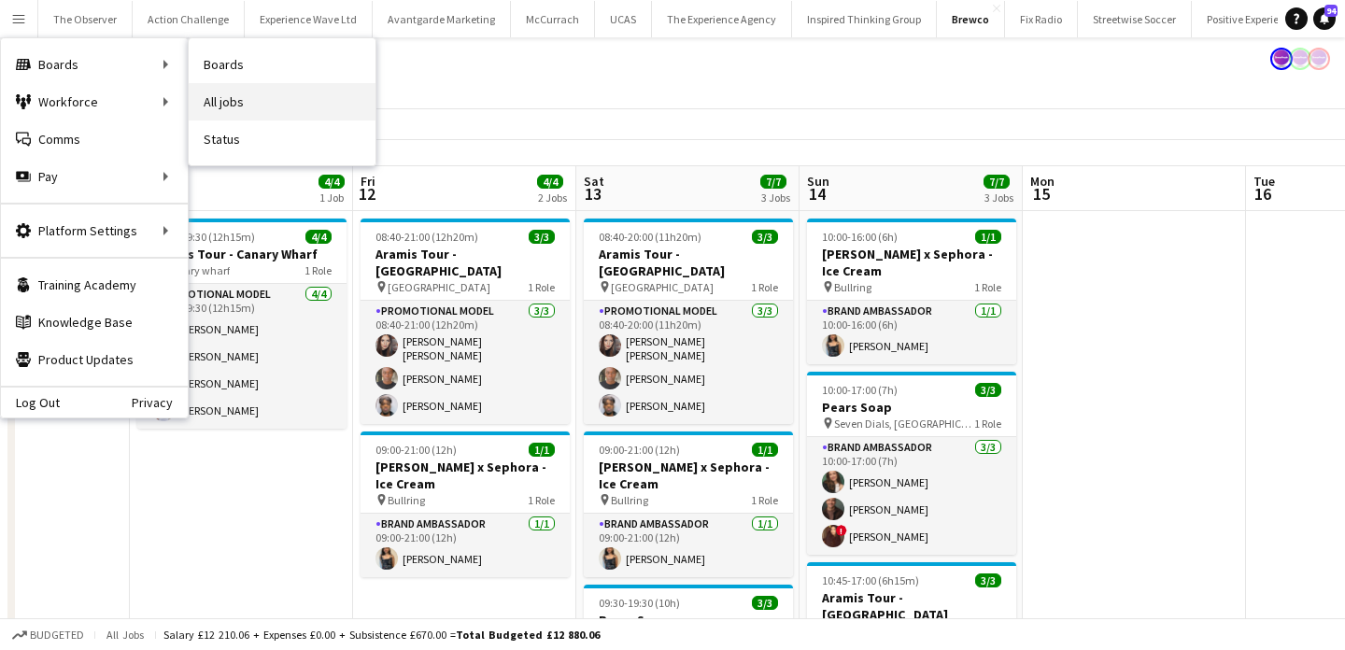
click at [209, 104] on link "All jobs" at bounding box center [282, 101] width 187 height 37
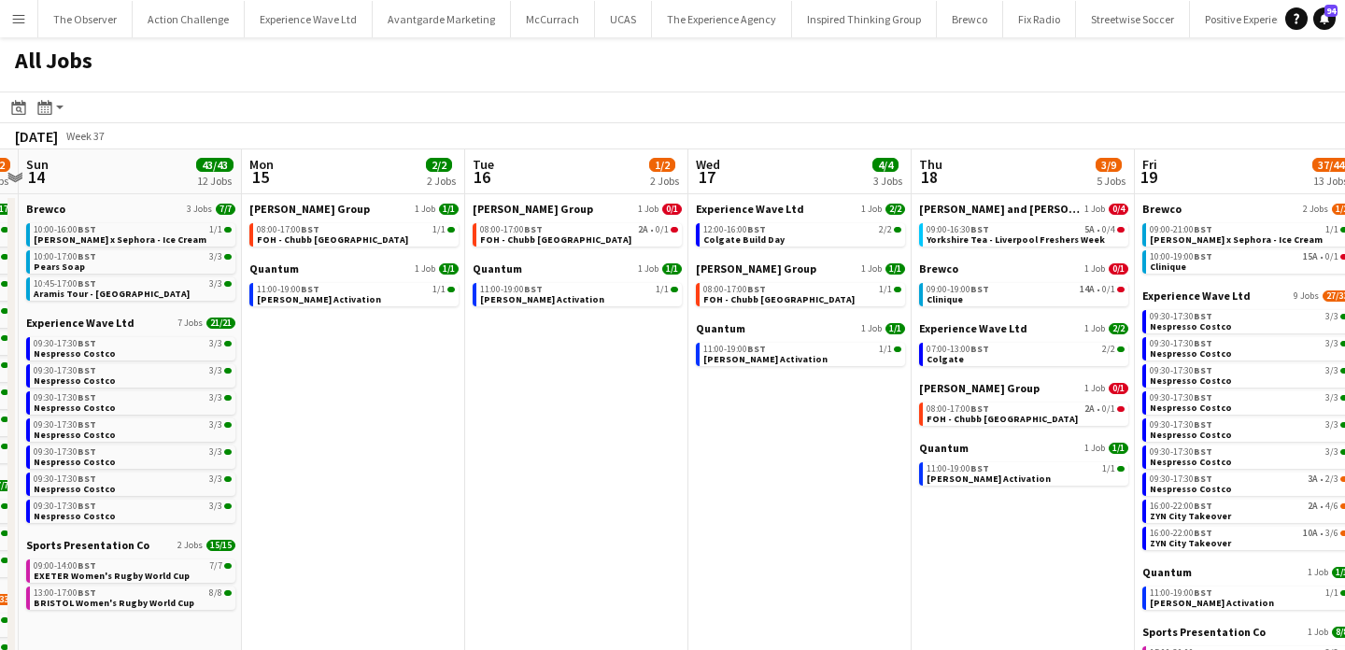
scroll to position [0, 913]
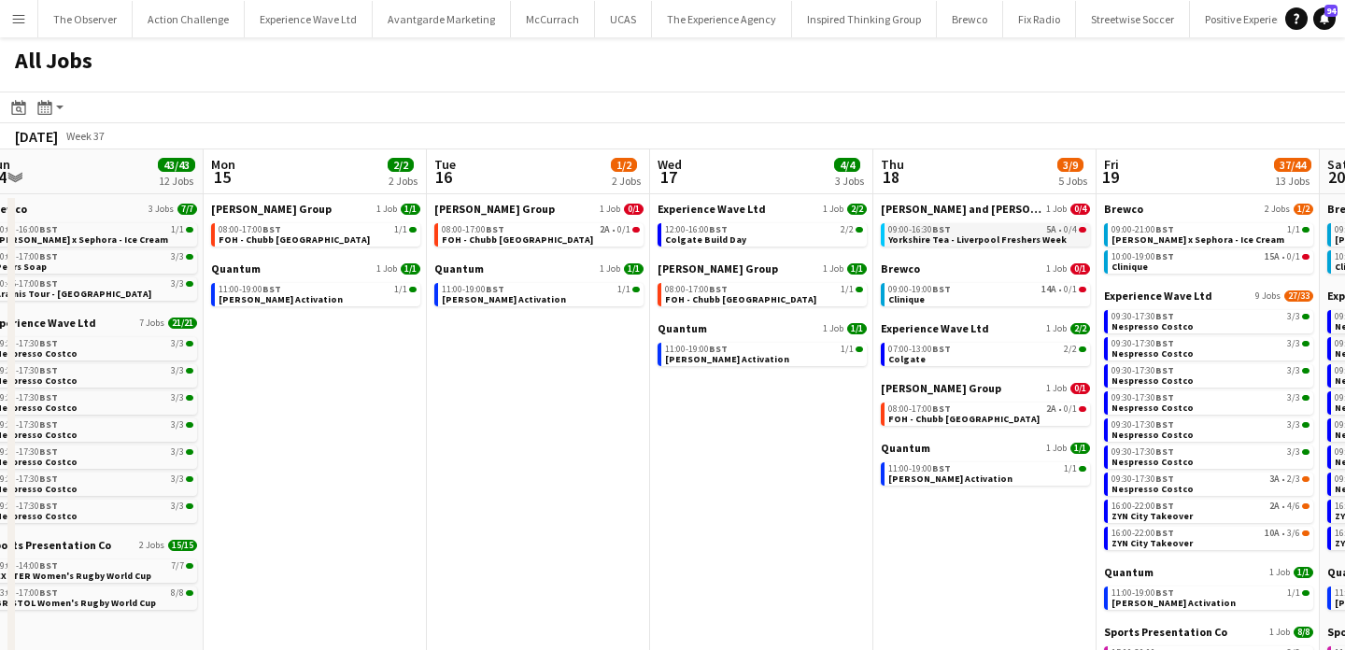
click at [963, 236] on span "Yorkshire Tea - Liverpool Freshers Week" at bounding box center [977, 240] width 178 height 12
click at [7, 16] on button "Menu" at bounding box center [18, 18] width 37 height 37
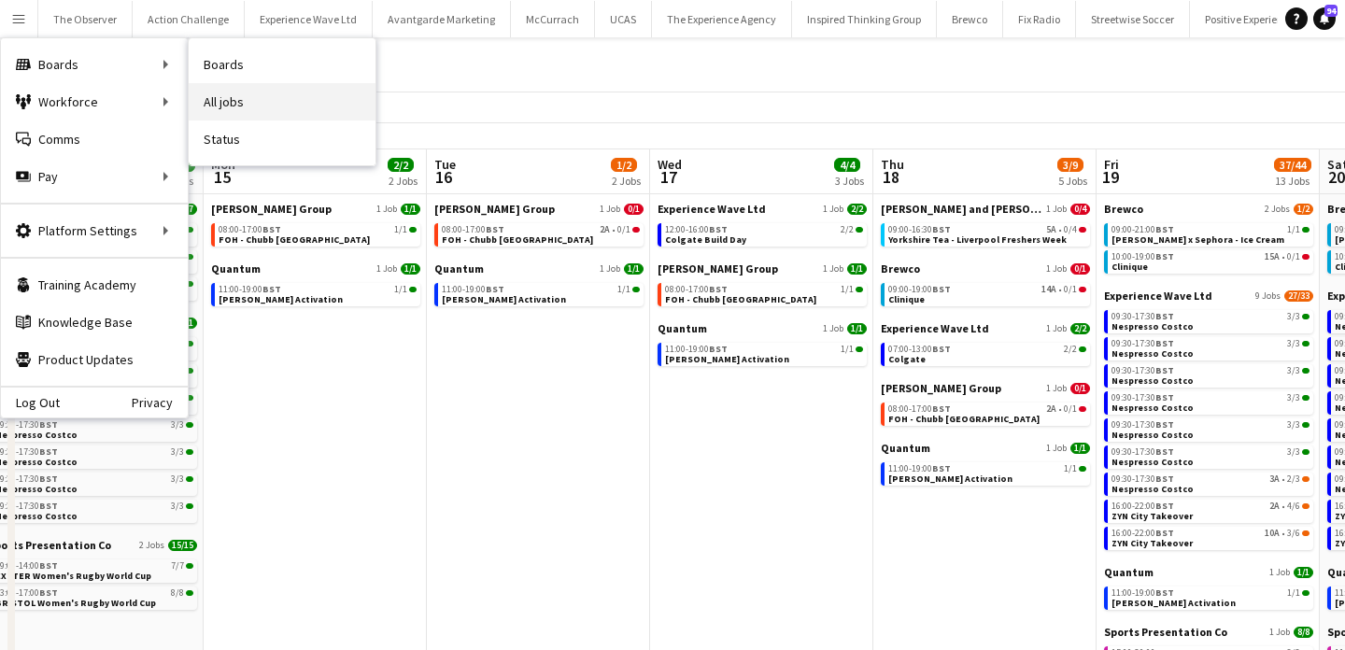
click at [253, 120] on link "All jobs" at bounding box center [282, 101] width 187 height 37
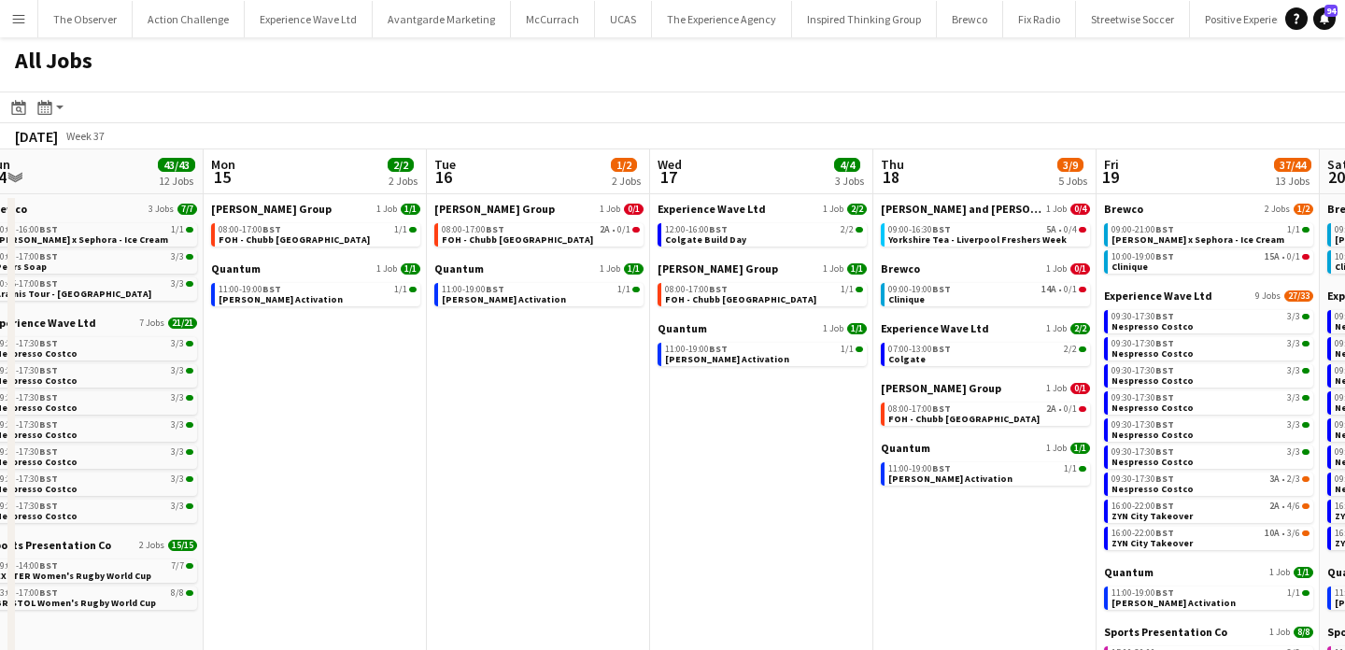
click at [13, 25] on app-icon "Menu" at bounding box center [18, 18] width 15 height 15
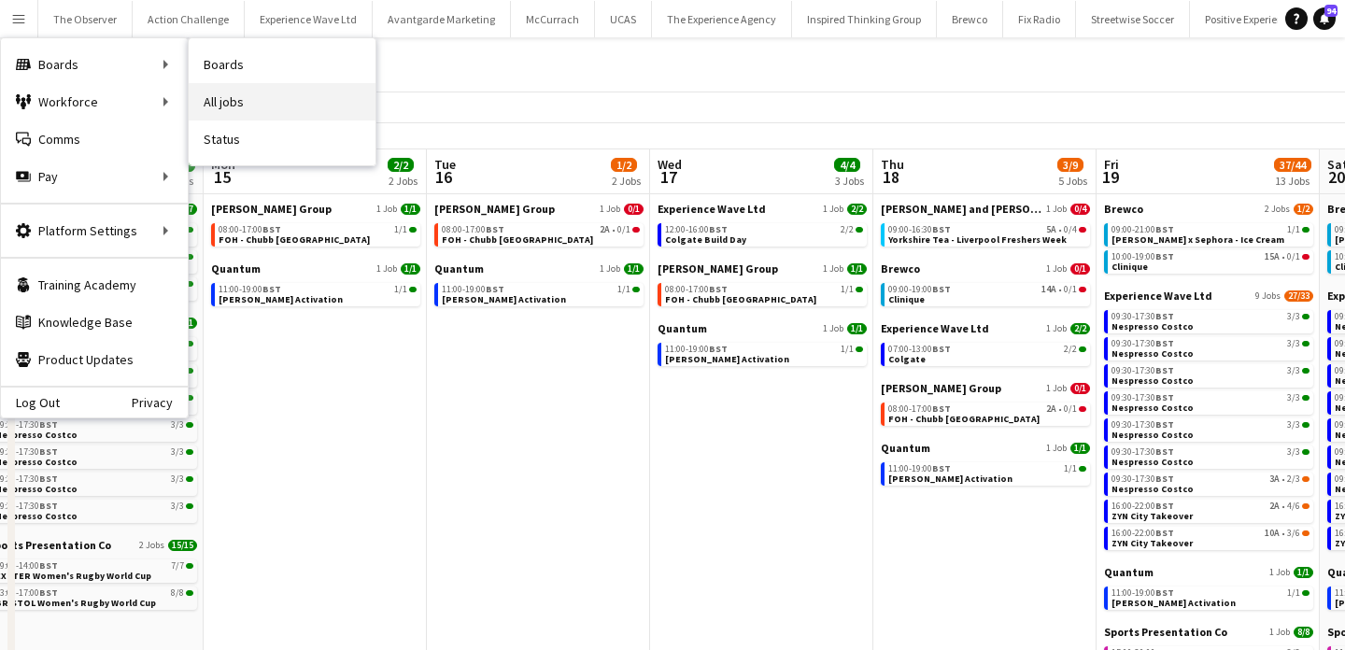
click at [232, 106] on link "All jobs" at bounding box center [282, 101] width 187 height 37
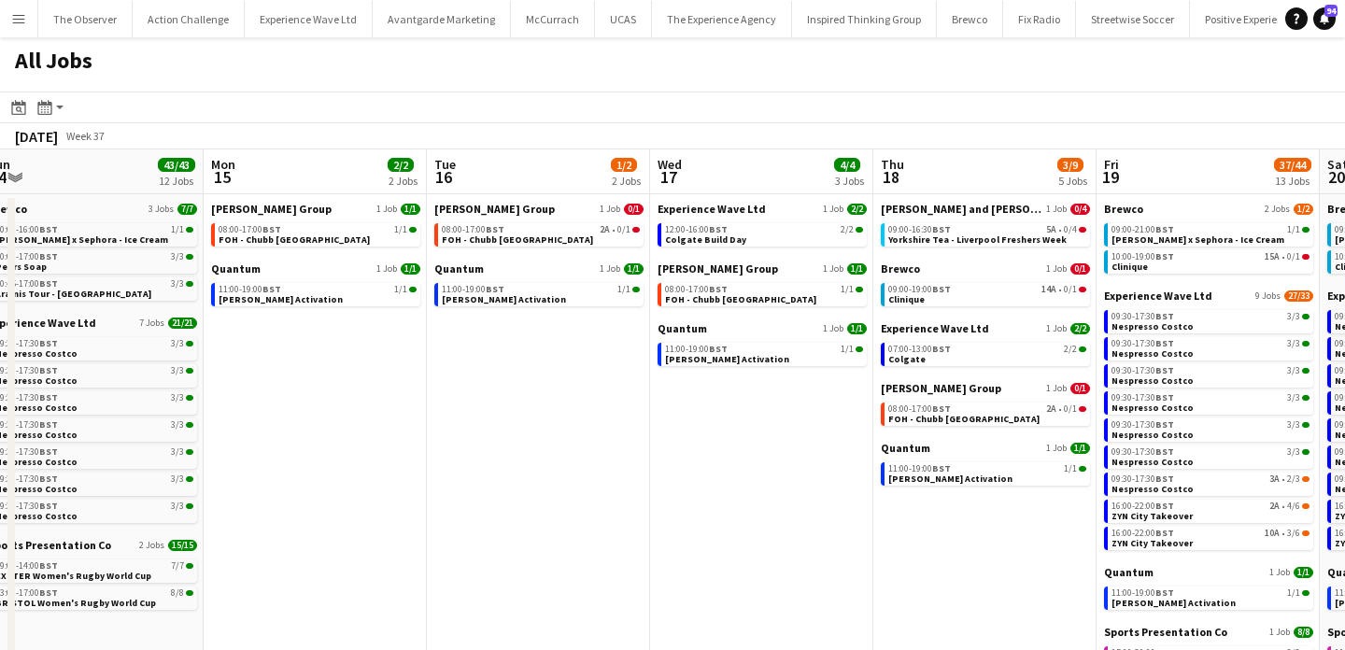
click at [7, 14] on button "Menu" at bounding box center [18, 18] width 37 height 37
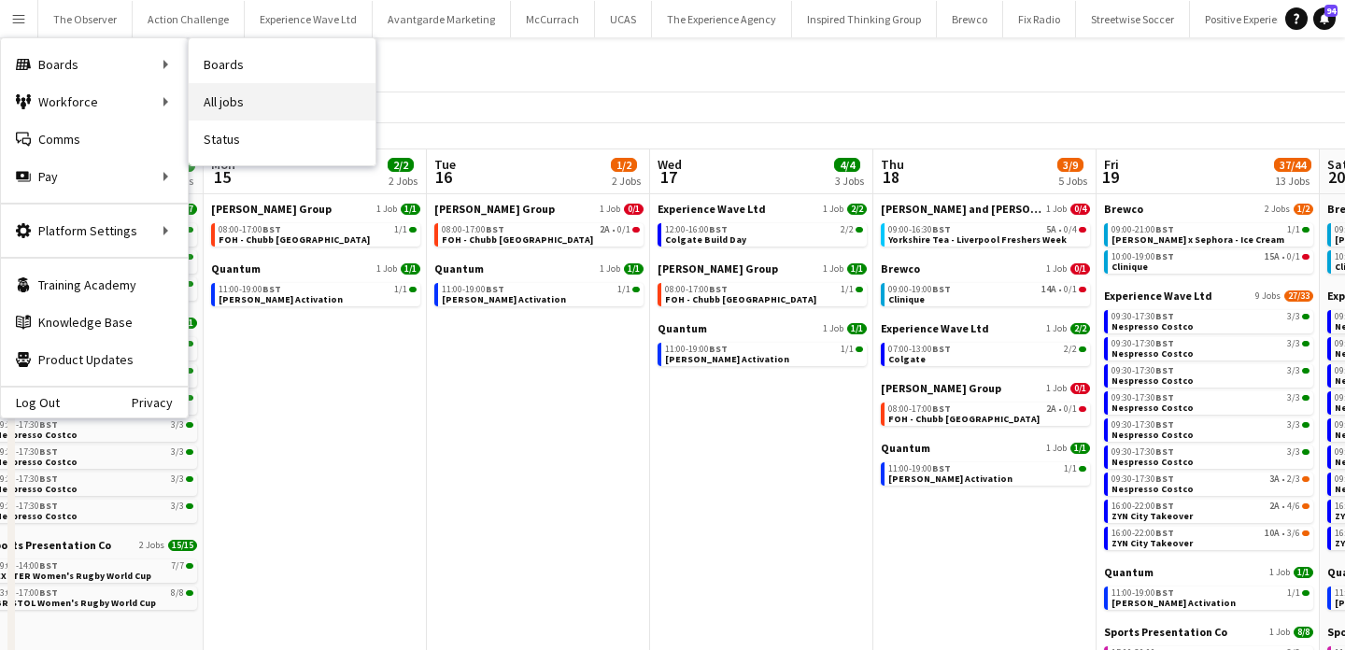
click at [233, 101] on link "All jobs" at bounding box center [282, 101] width 187 height 37
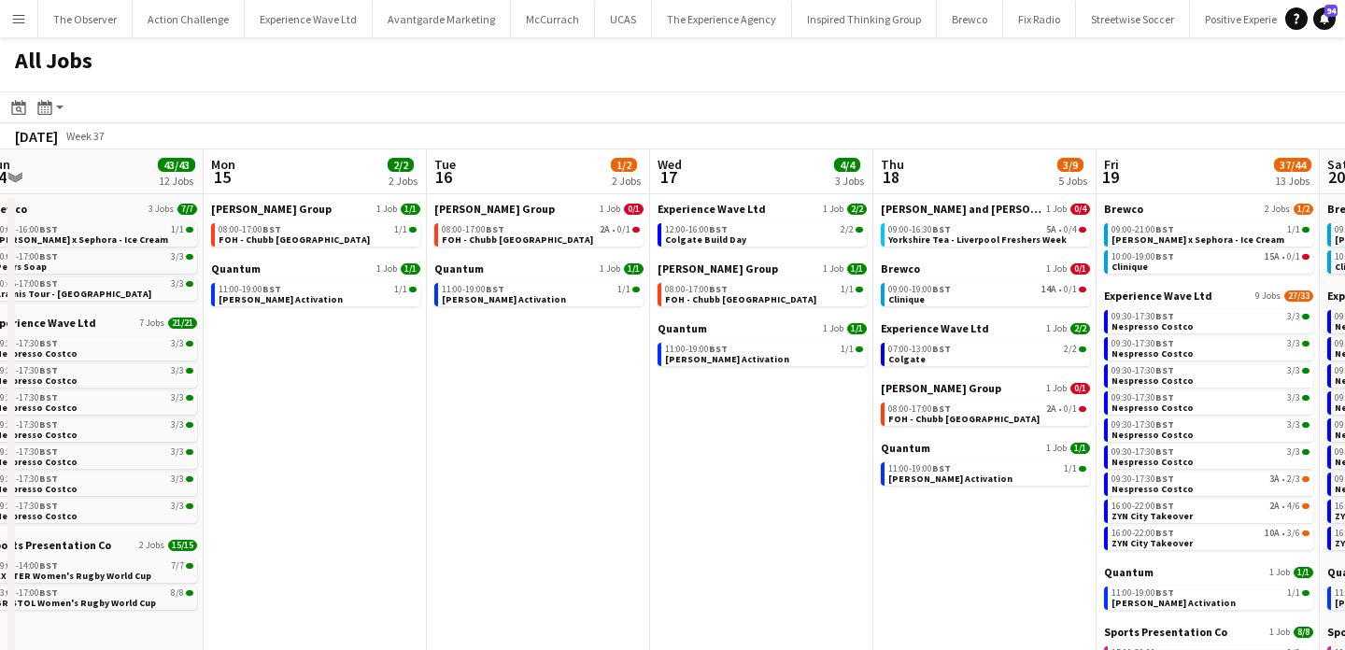
click at [15, 31] on button "Menu" at bounding box center [18, 18] width 37 height 37
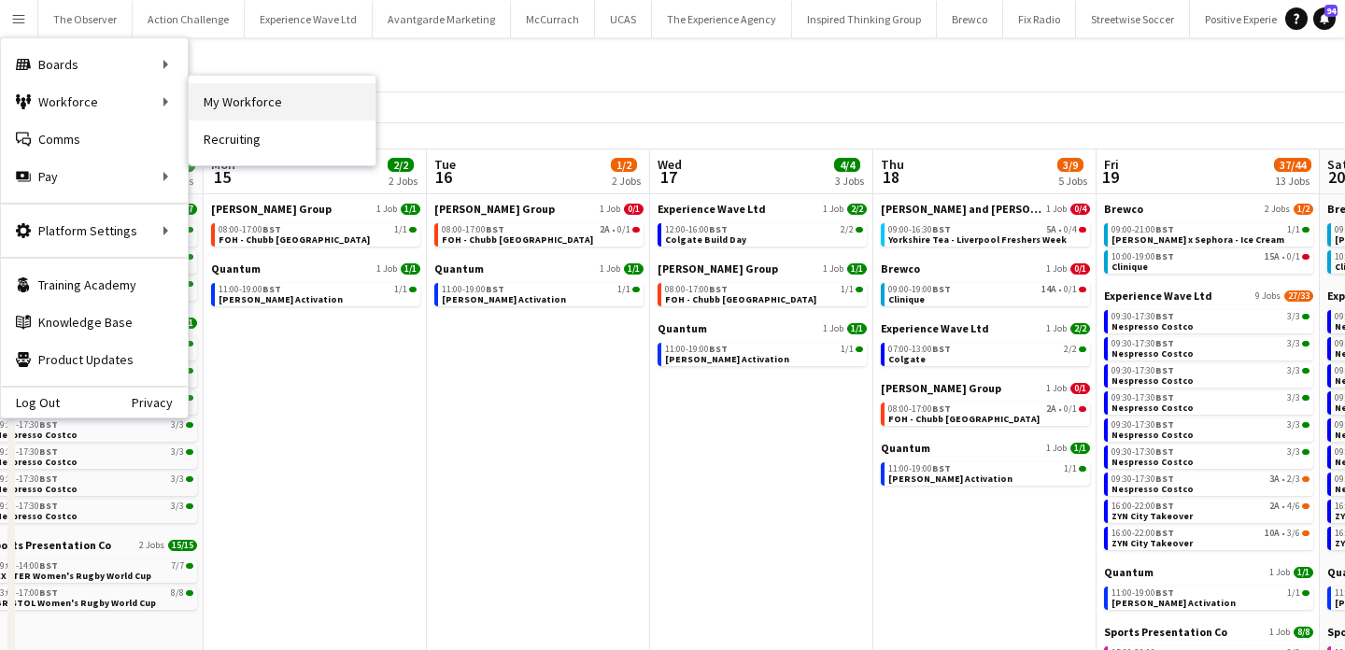
click at [262, 108] on link "My Workforce" at bounding box center [282, 101] width 187 height 37
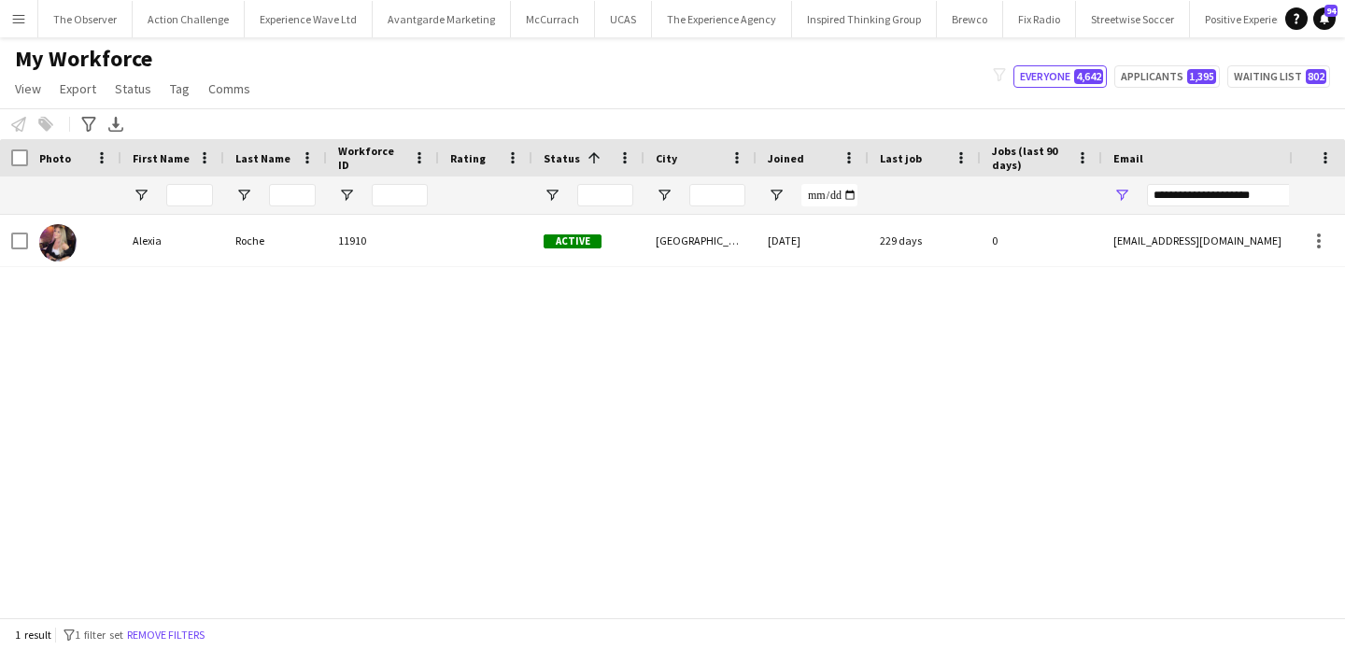
click at [204, 636] on button "Remove filters" at bounding box center [165, 635] width 85 height 21
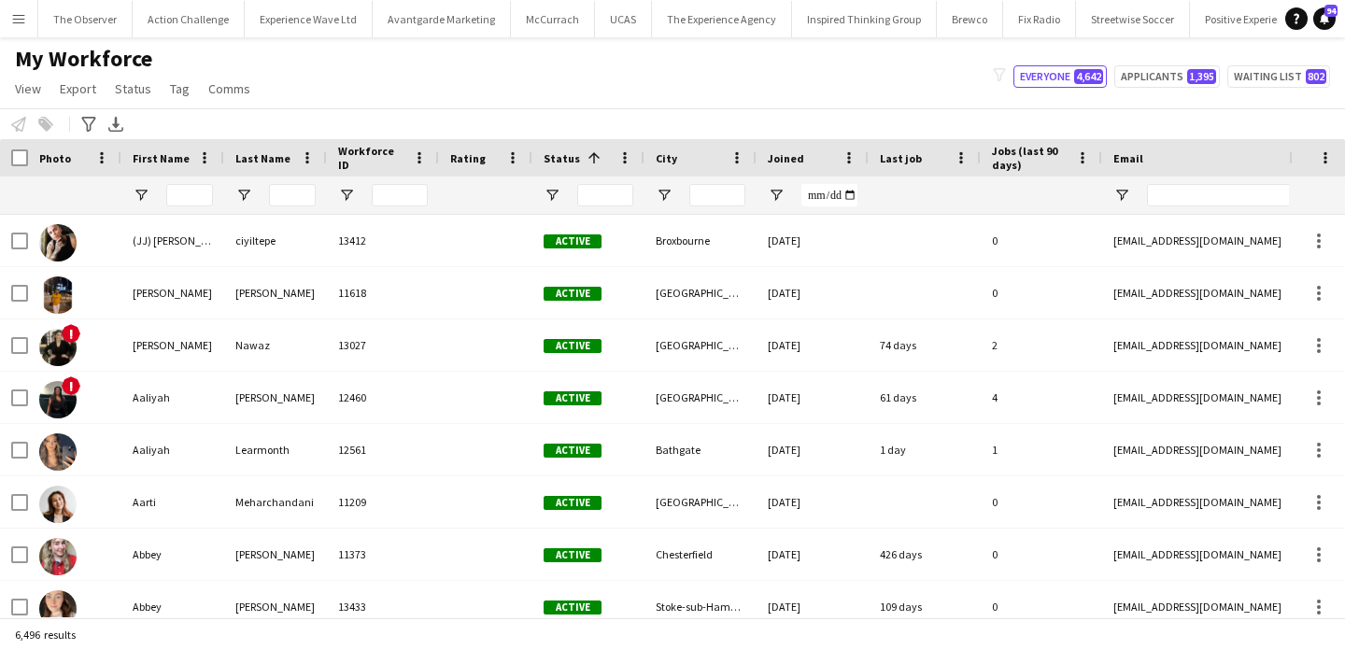
click at [23, 14] on app-icon "Menu" at bounding box center [18, 18] width 15 height 15
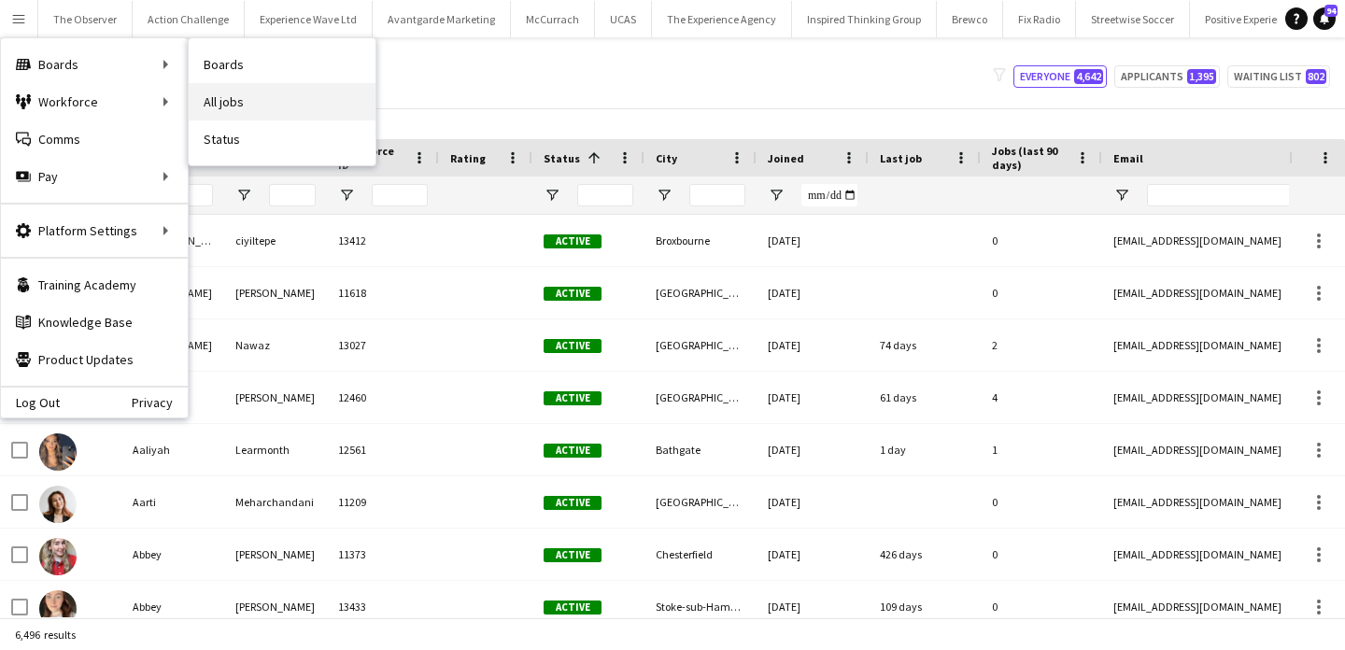
click at [228, 110] on link "All jobs" at bounding box center [282, 101] width 187 height 37
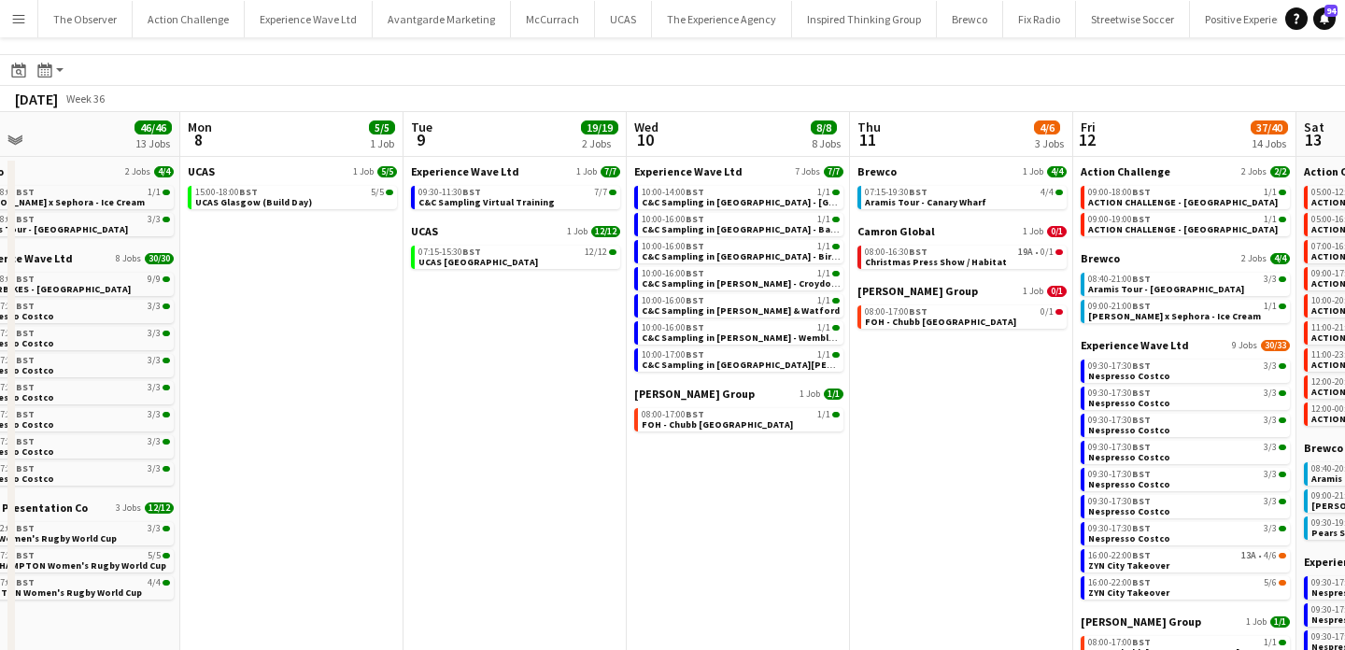
scroll to position [0, 938]
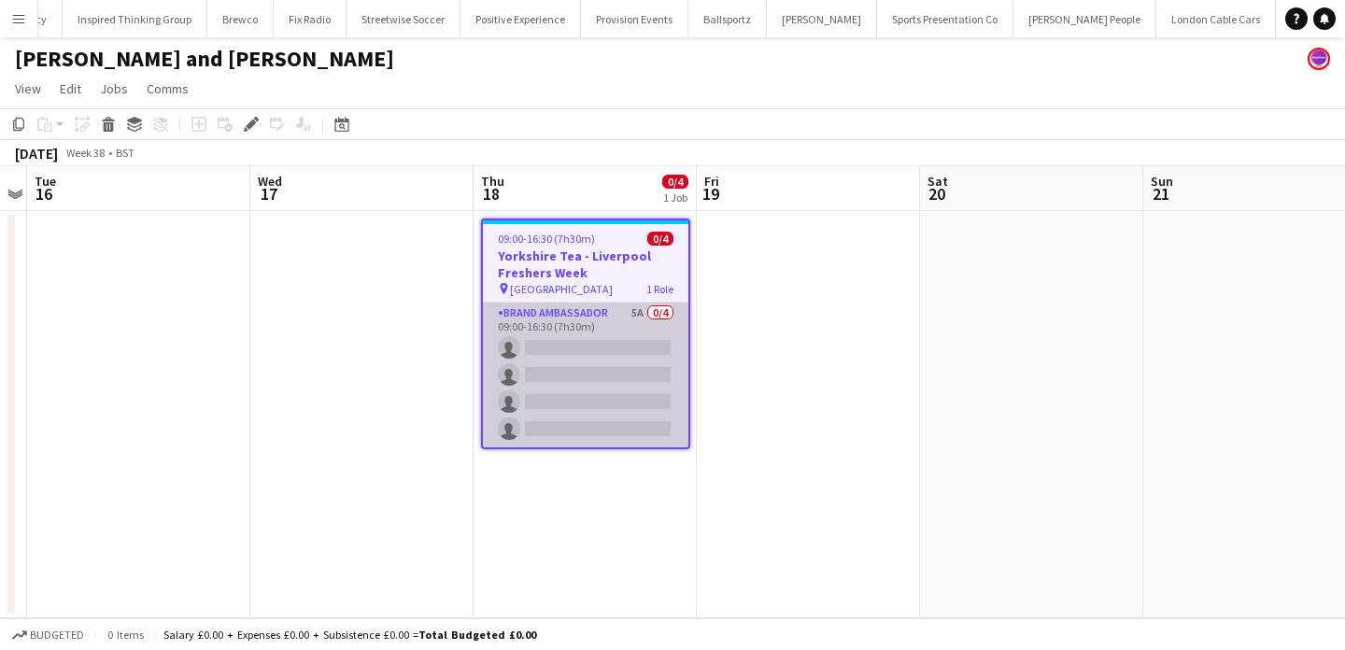
scroll to position [0, 827]
click at [571, 347] on app-card-role "Brand Ambassador 5A 0/4 09:00-16:30 (7h30m) single-neutral-actions single-neutr…" at bounding box center [585, 375] width 205 height 145
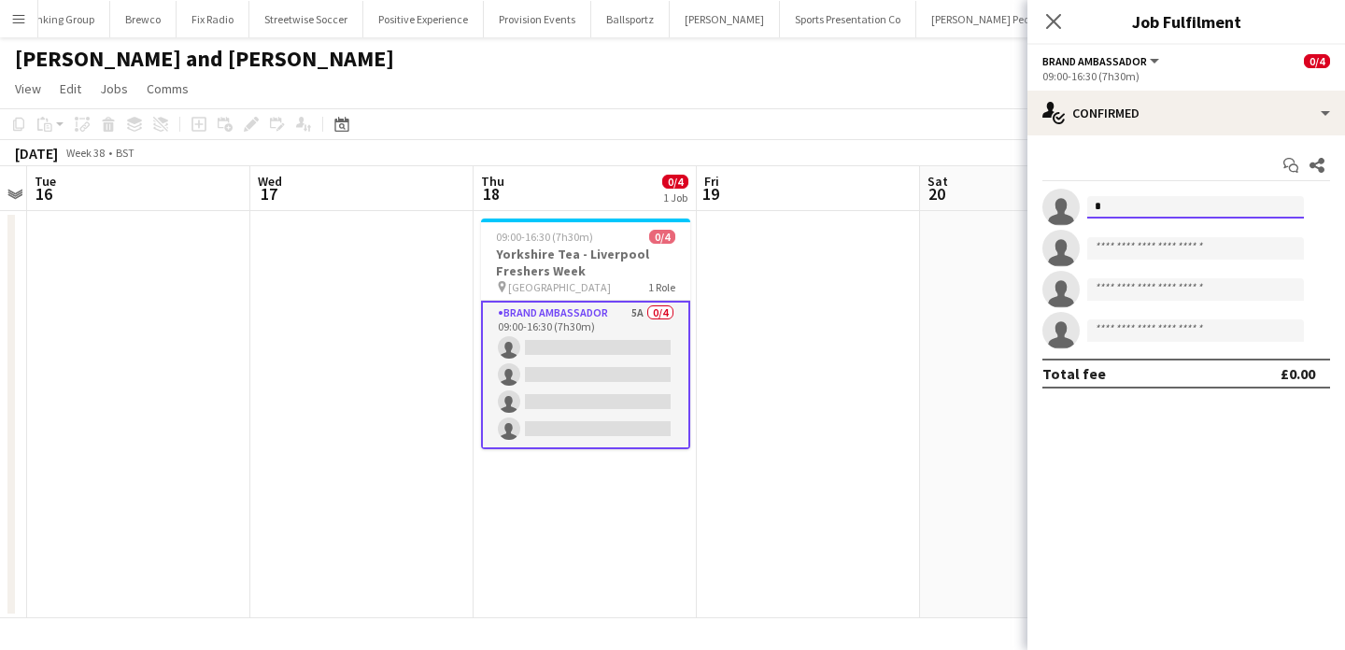
click at [1217, 208] on input "*" at bounding box center [1195, 207] width 217 height 22
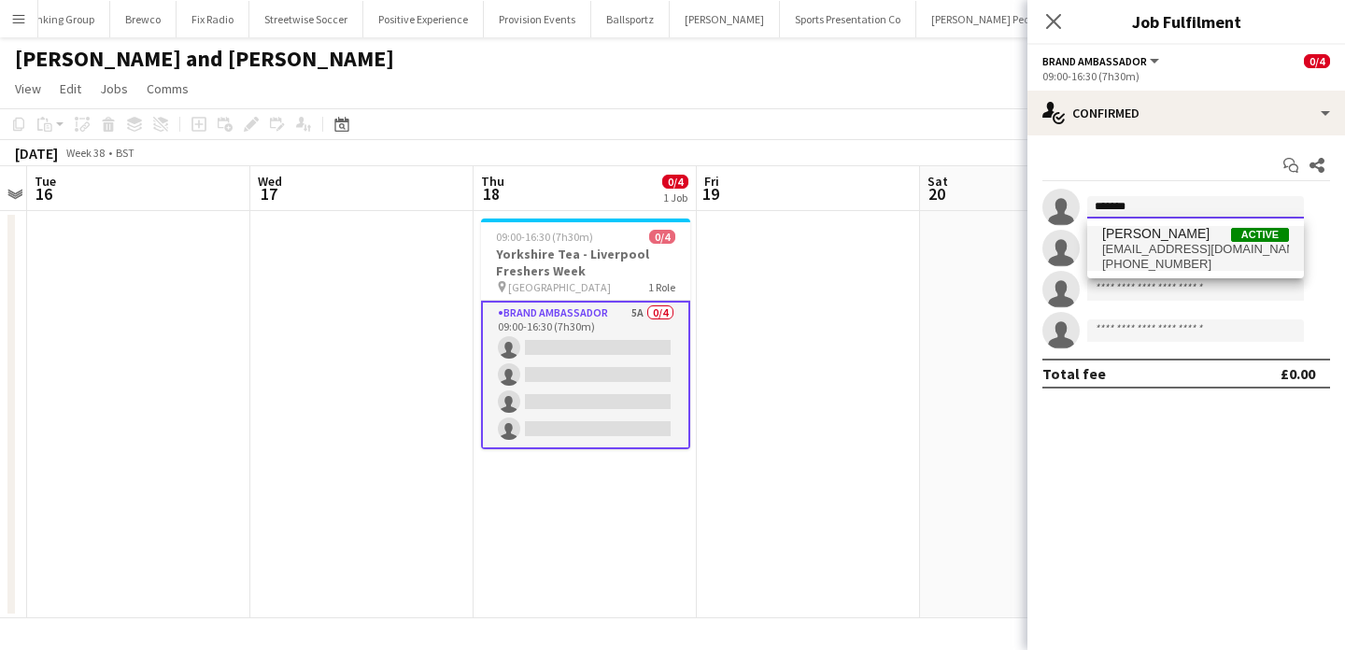
type input "*******"
click at [1210, 247] on span "[EMAIL_ADDRESS][DOMAIN_NAME]" at bounding box center [1195, 249] width 187 height 15
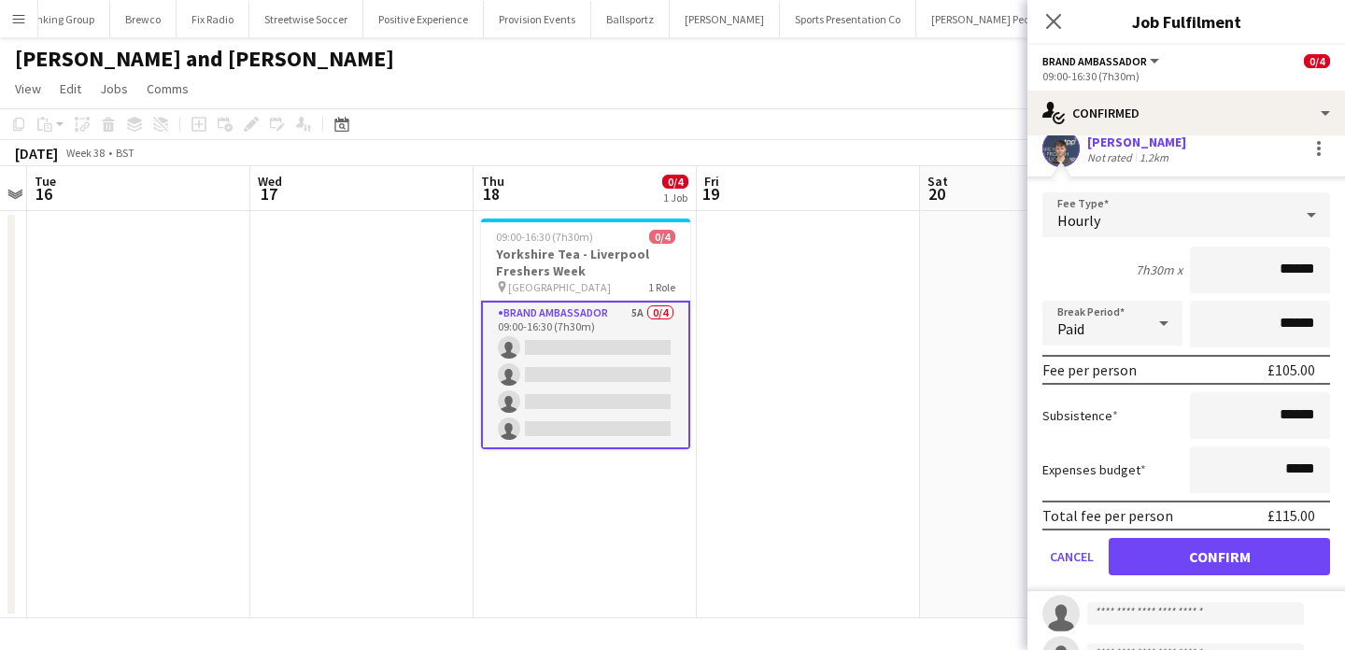
scroll to position [61, 0]
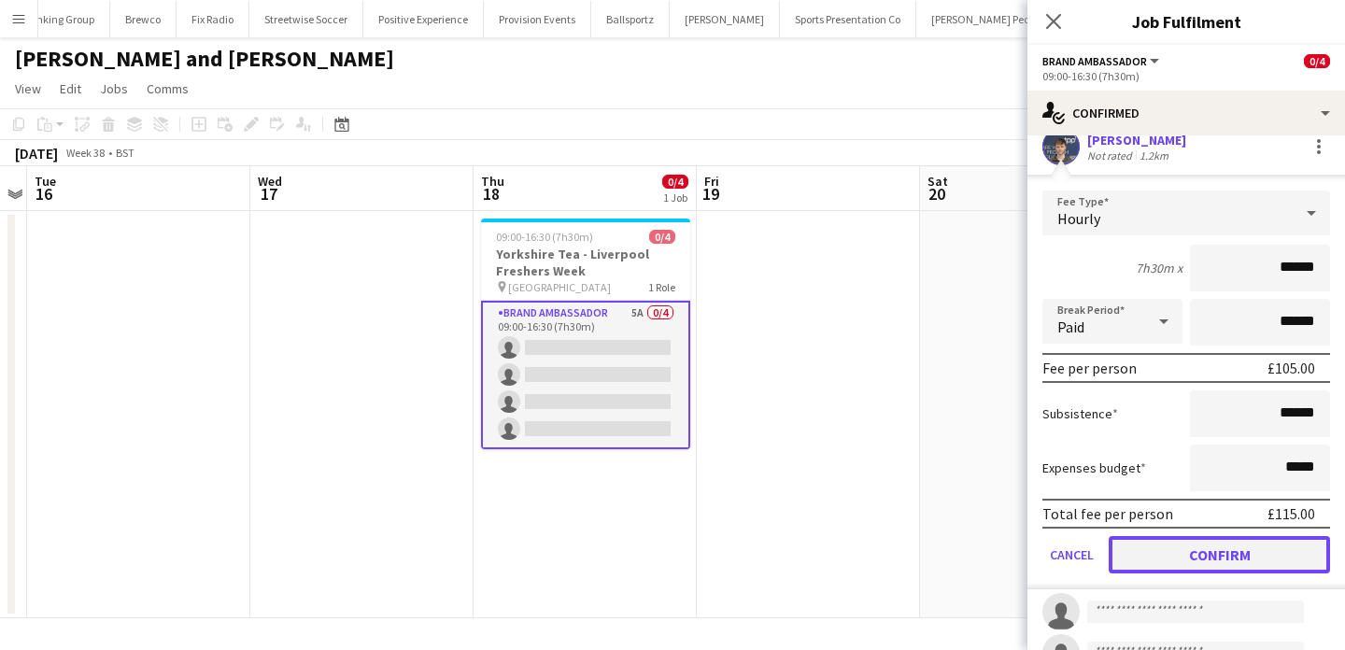
click at [1240, 558] on button "Confirm" at bounding box center [1219, 554] width 221 height 37
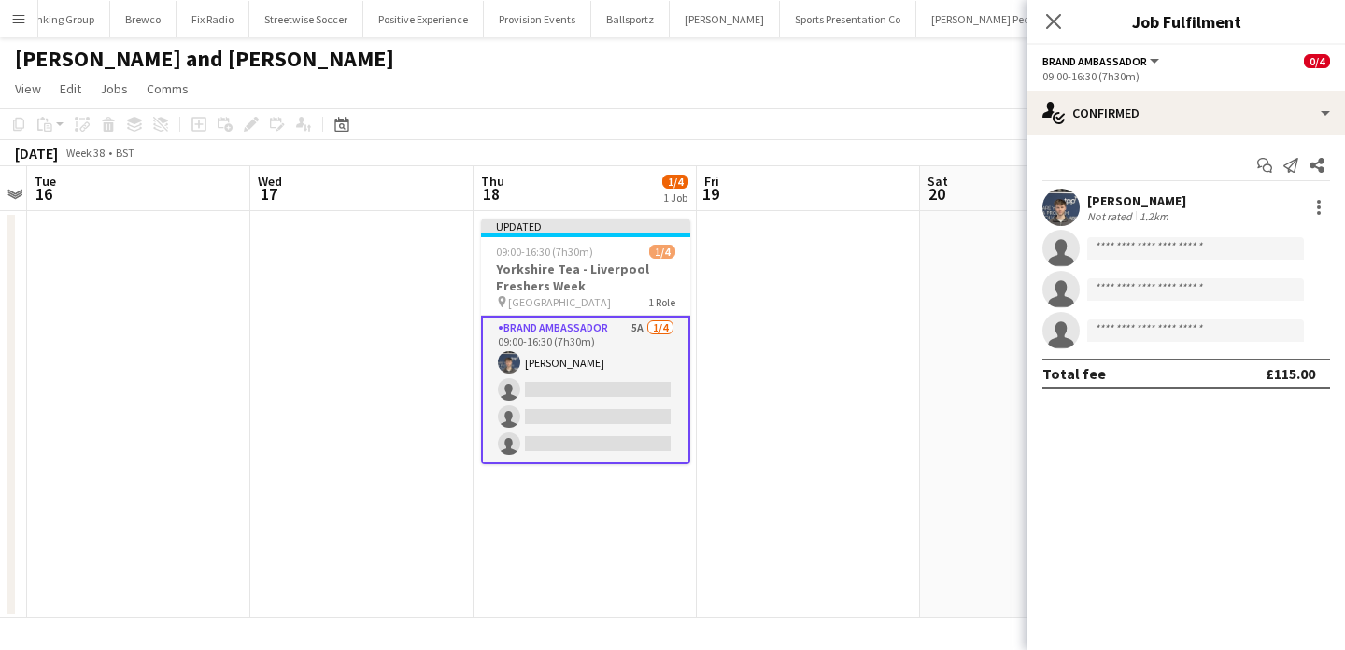
scroll to position [0, 0]
click at [830, 389] on app-date-cell at bounding box center [808, 414] width 223 height 407
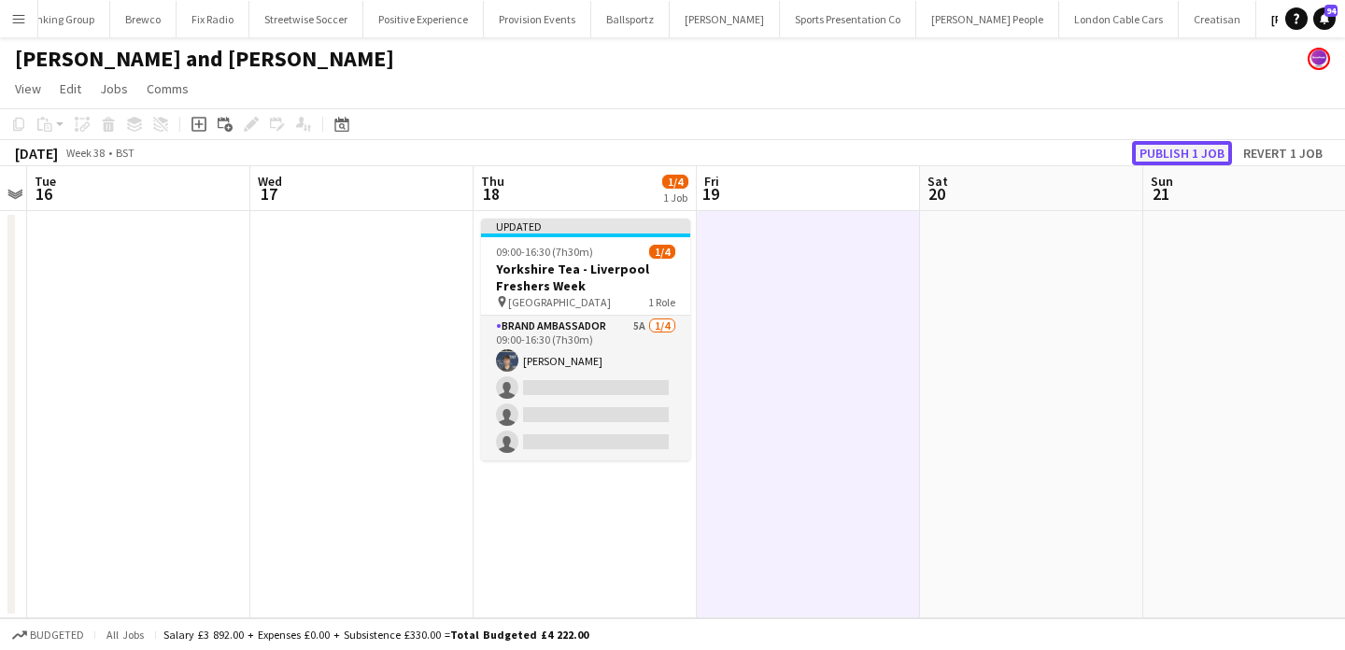
click at [1155, 153] on button "Publish 1 job" at bounding box center [1182, 153] width 100 height 24
